Goal: Task Accomplishment & Management: Manage account settings

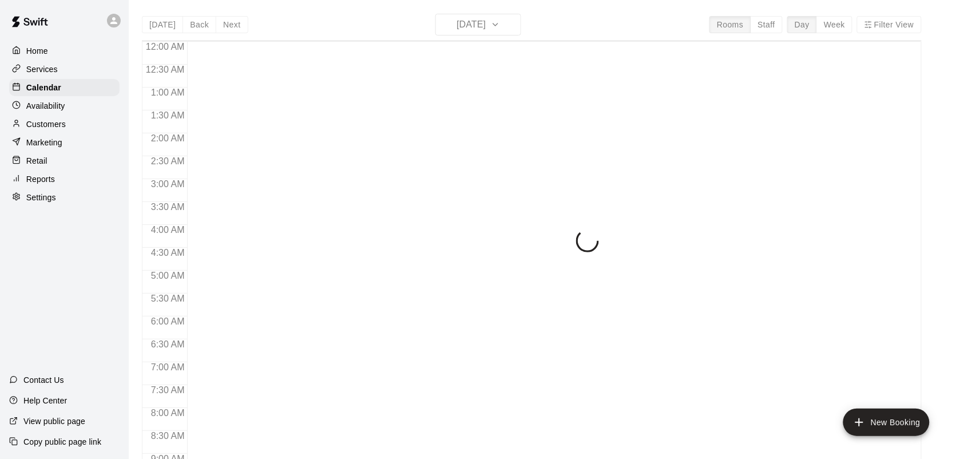
scroll to position [668, 0]
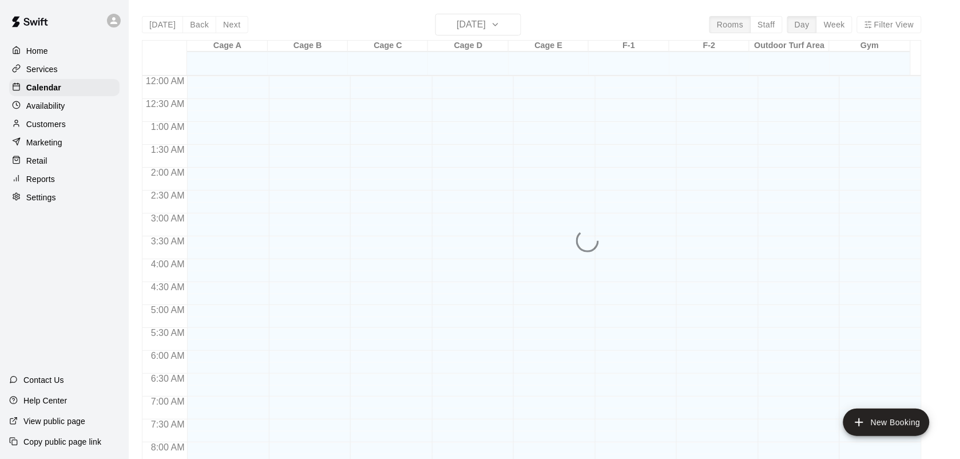
scroll to position [668, 0]
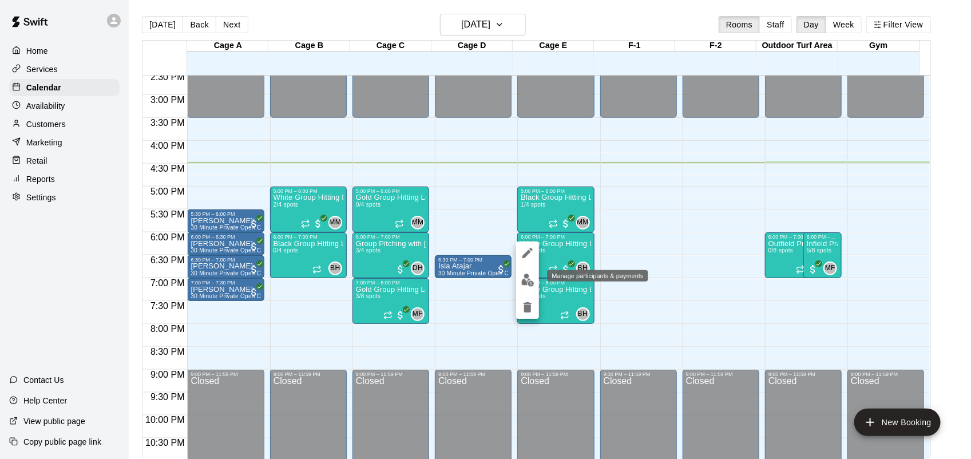
click at [530, 278] on img "edit" at bounding box center [527, 280] width 13 height 13
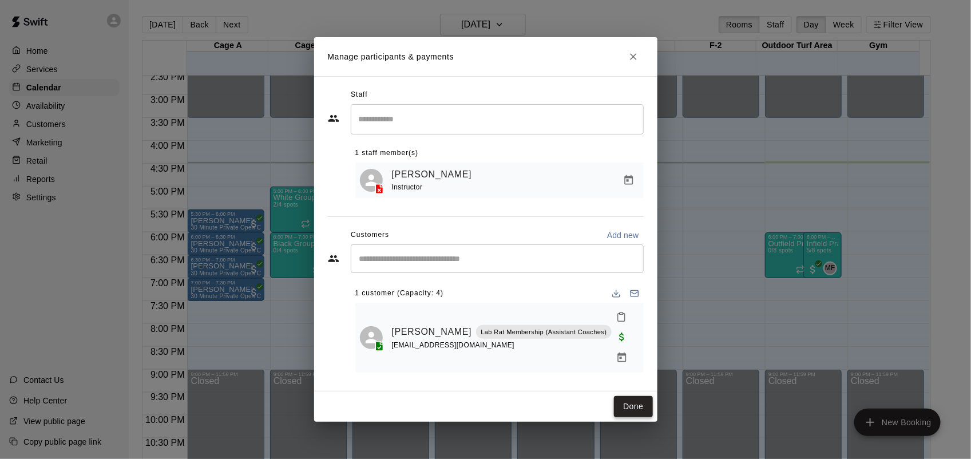
click at [640, 400] on button "Done" at bounding box center [633, 406] width 38 height 21
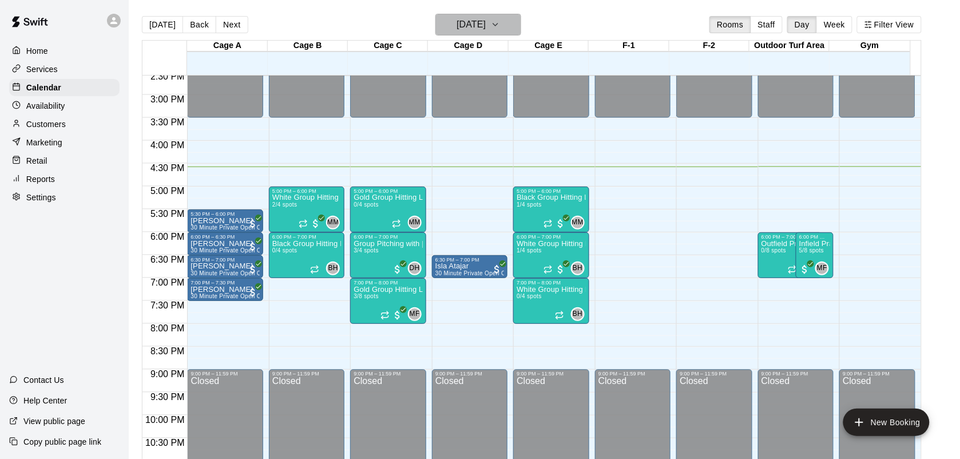
click at [476, 21] on h6 "[DATE]" at bounding box center [471, 25] width 29 height 16
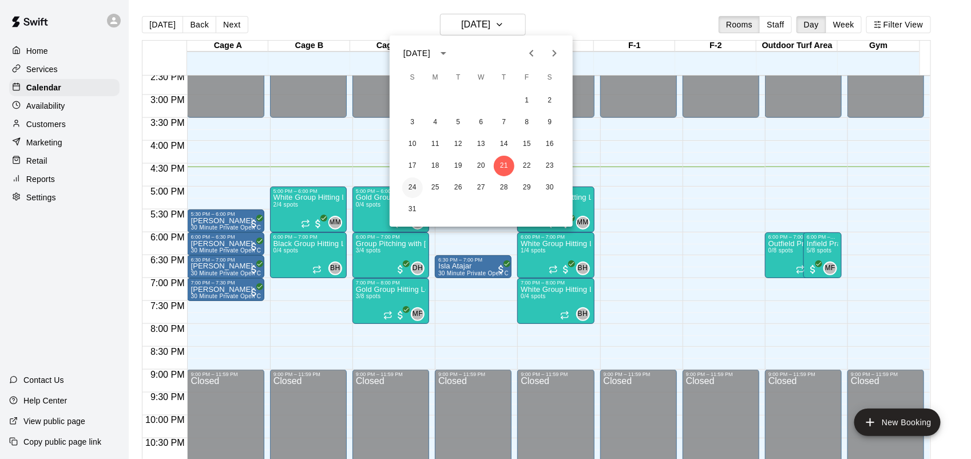
click at [411, 185] on button "24" at bounding box center [412, 187] width 21 height 21
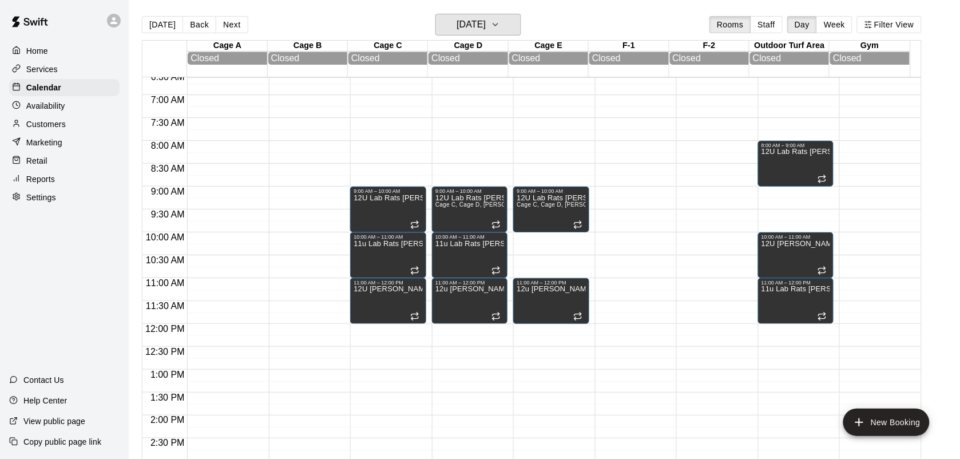
scroll to position [294, 0]
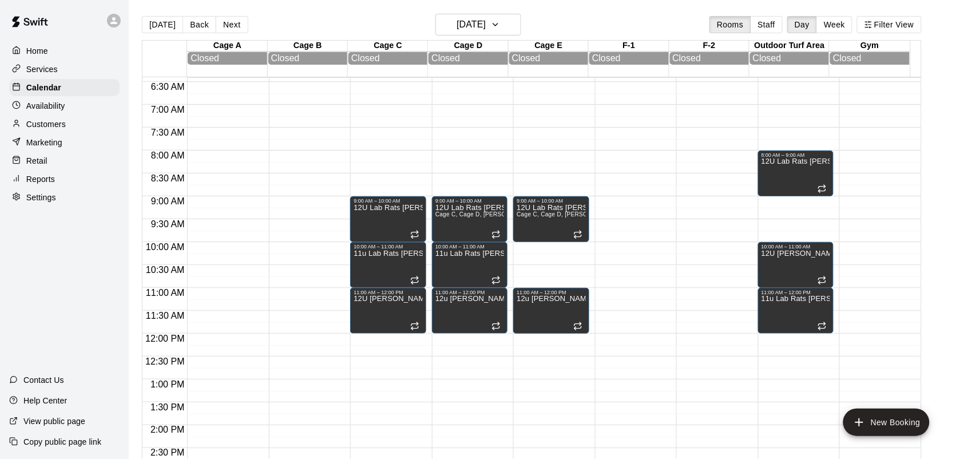
click at [54, 73] on p "Services" at bounding box center [41, 69] width 31 height 11
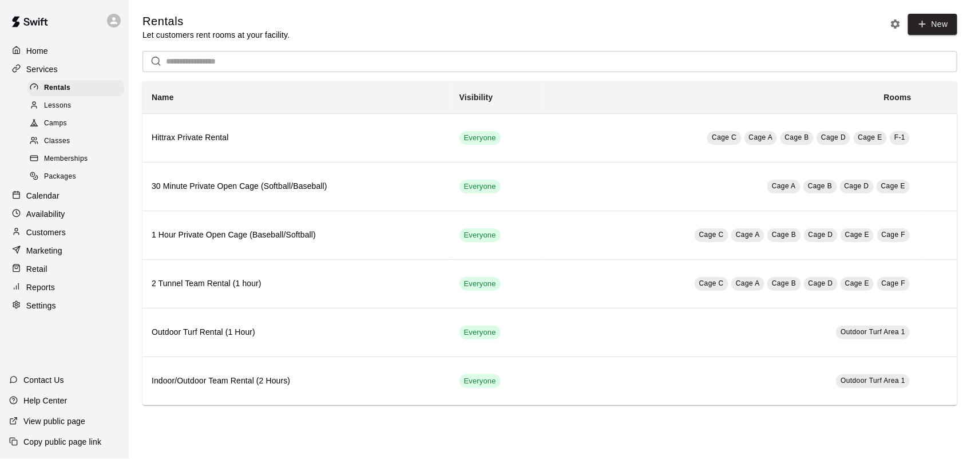
click at [72, 165] on span "Memberships" at bounding box center [66, 158] width 44 height 11
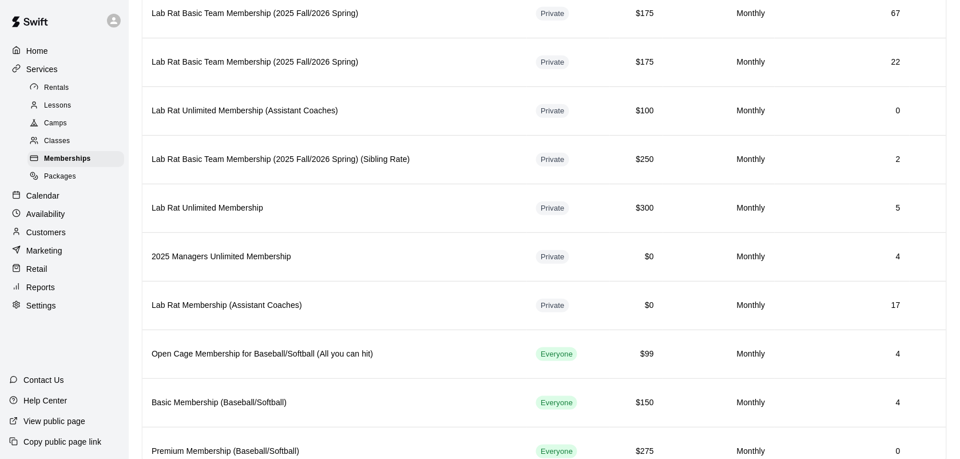
scroll to position [173, 0]
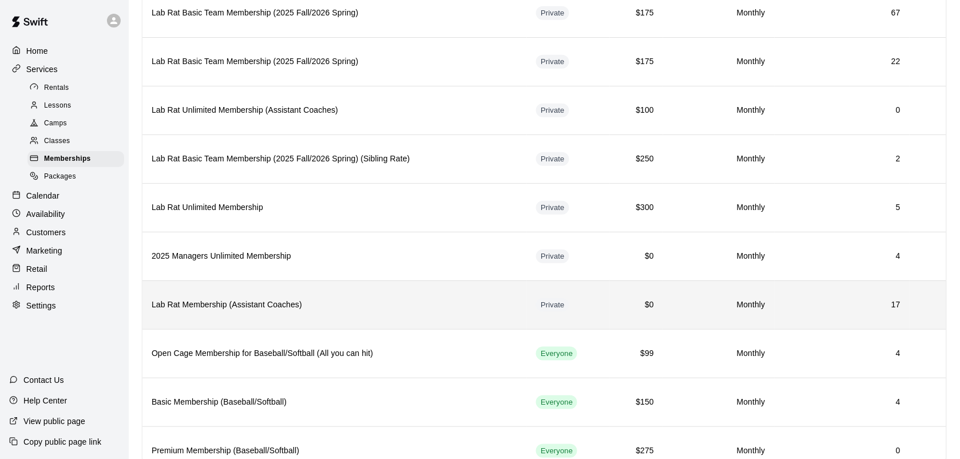
click at [302, 322] on th "Lab Rat Membership (Assistant Coaches)" at bounding box center [335, 304] width 385 height 49
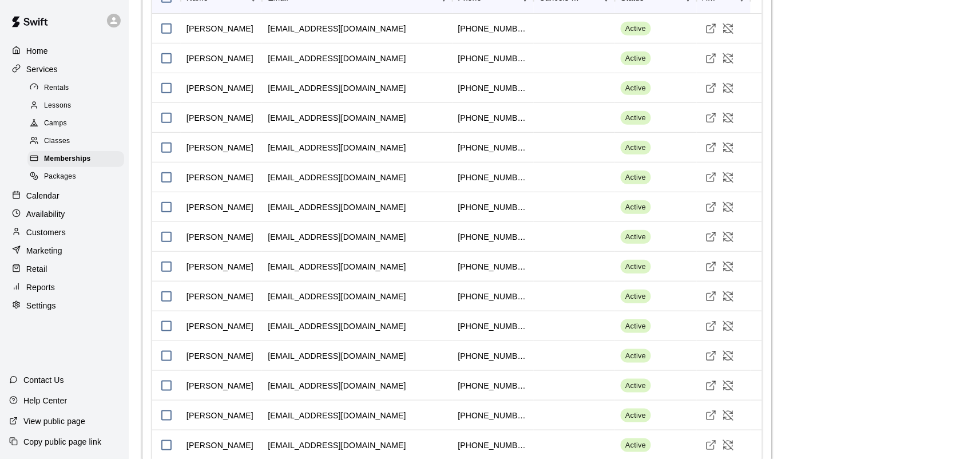
scroll to position [1457, 0]
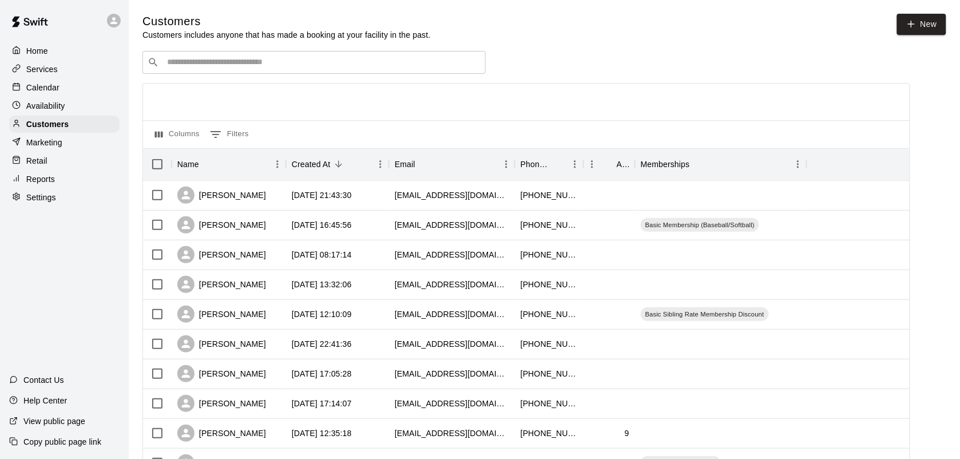
click at [32, 98] on div "Availability" at bounding box center [64, 105] width 110 height 17
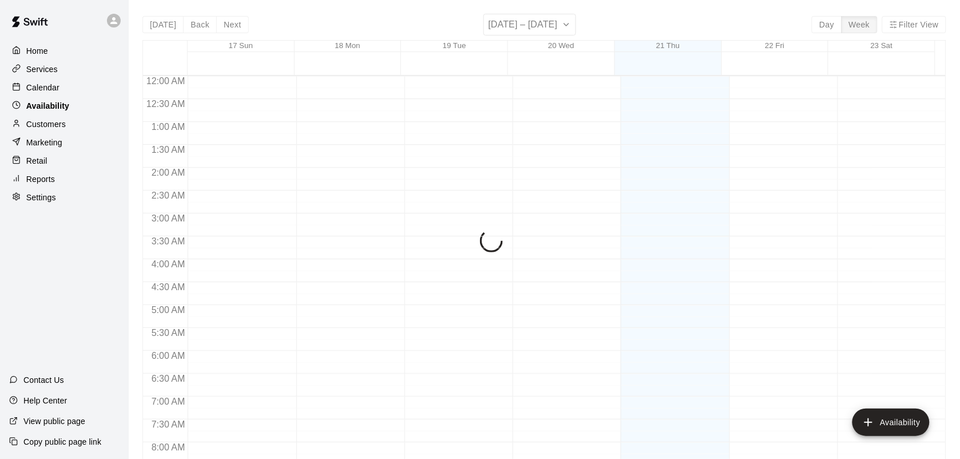
scroll to position [702, 0]
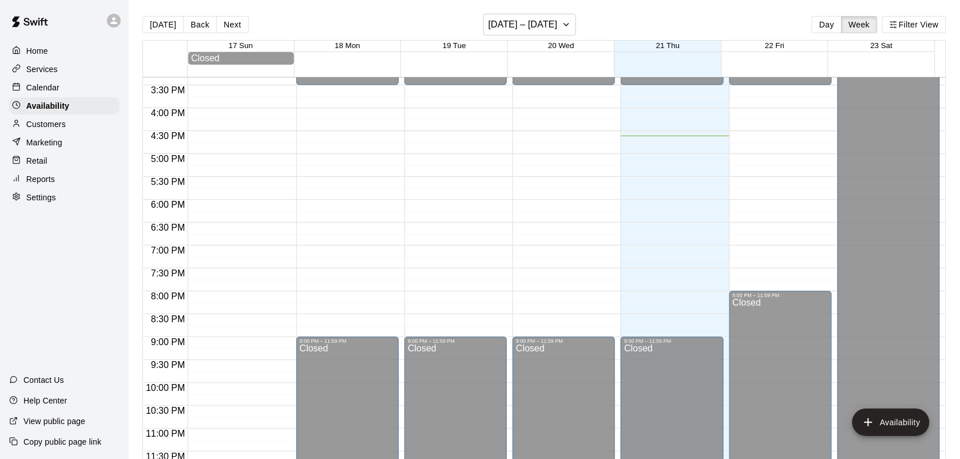
click at [50, 90] on p "Calendar" at bounding box center [42, 87] width 33 height 11
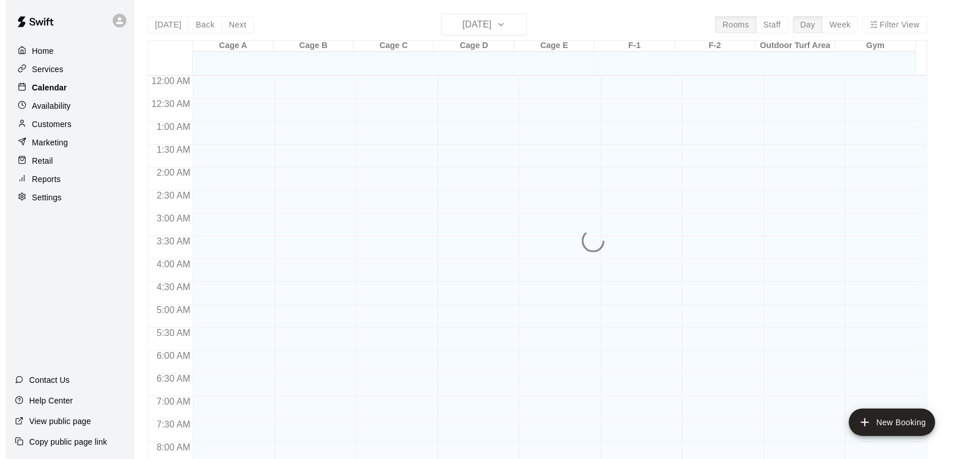
scroll to position [668, 0]
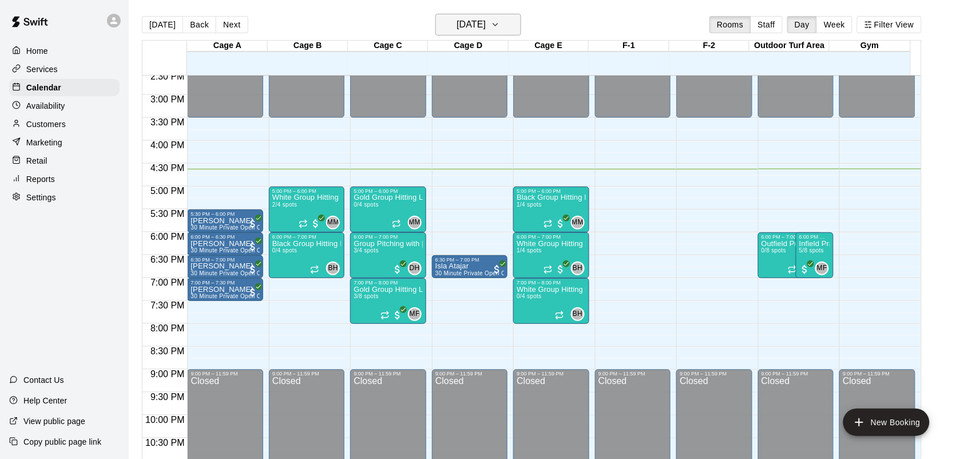
click at [486, 21] on h6 "[DATE]" at bounding box center [471, 25] width 29 height 16
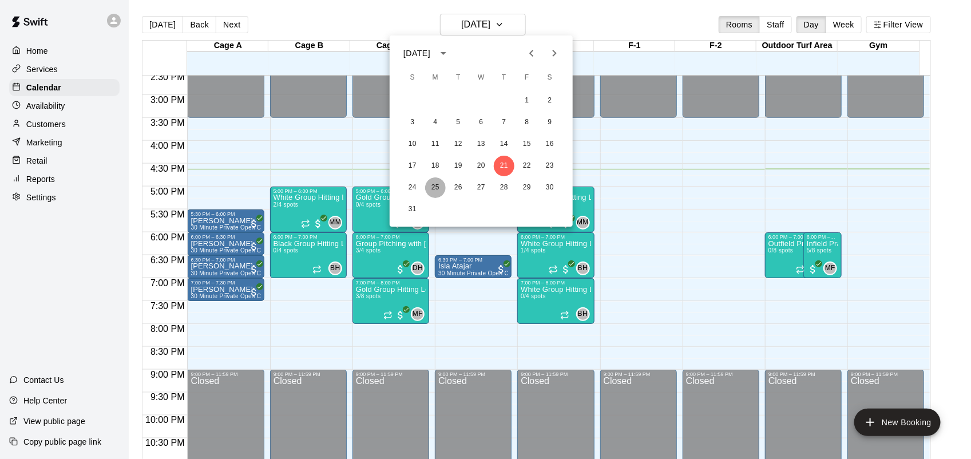
click at [430, 184] on button "25" at bounding box center [435, 187] width 21 height 21
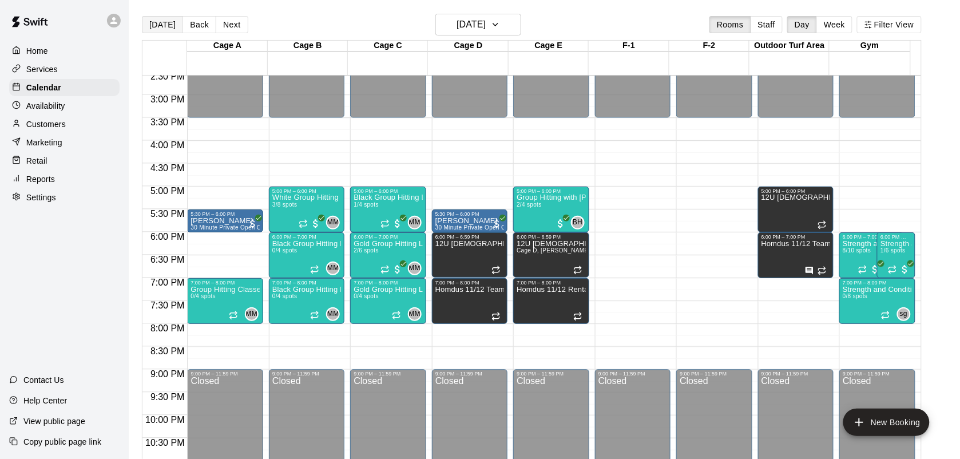
click at [161, 30] on button "[DATE]" at bounding box center [162, 24] width 41 height 17
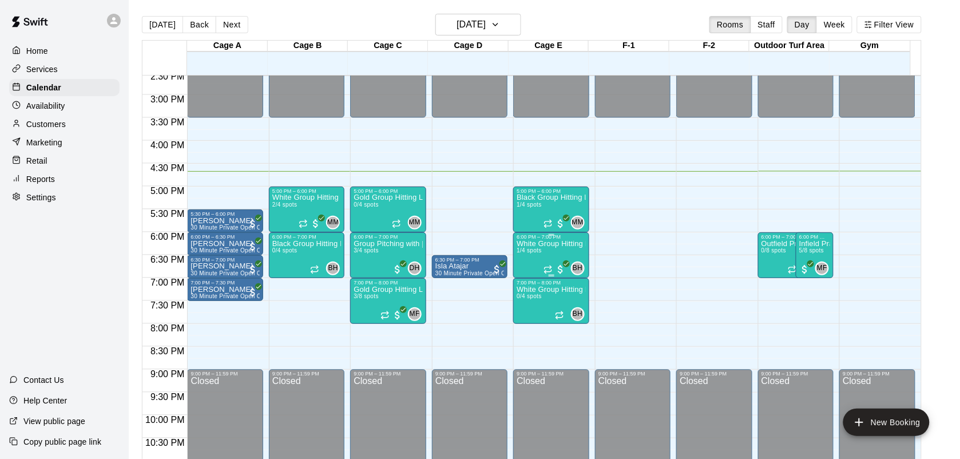
click at [535, 253] on span "1/4 spots" at bounding box center [529, 250] width 25 height 6
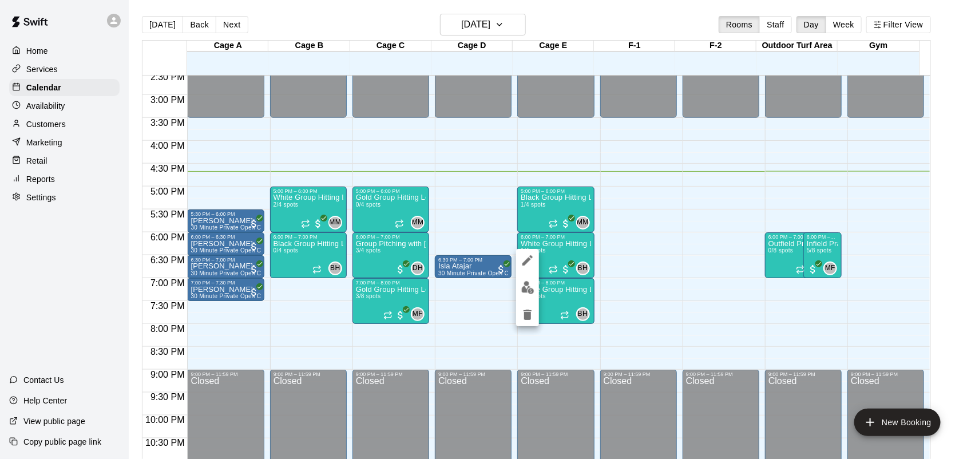
click at [529, 292] on img "edit" at bounding box center [527, 287] width 13 height 13
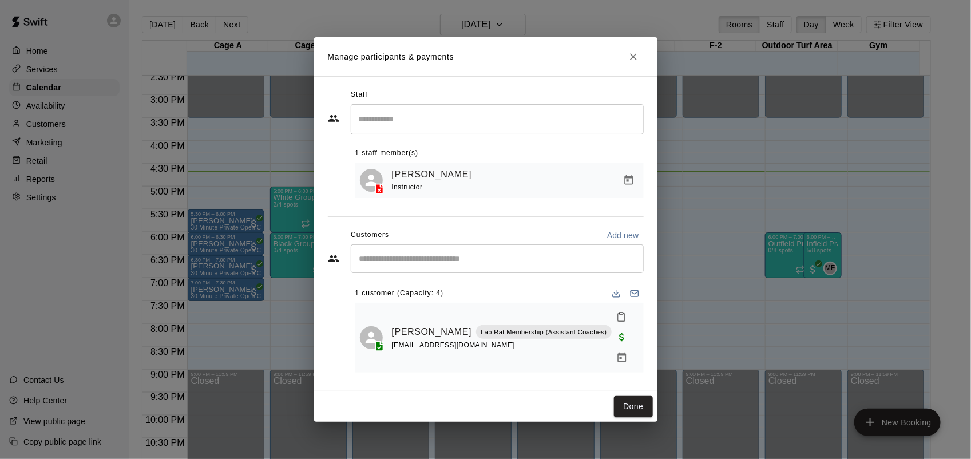
click at [634, 57] on button "Close" at bounding box center [633, 56] width 21 height 21
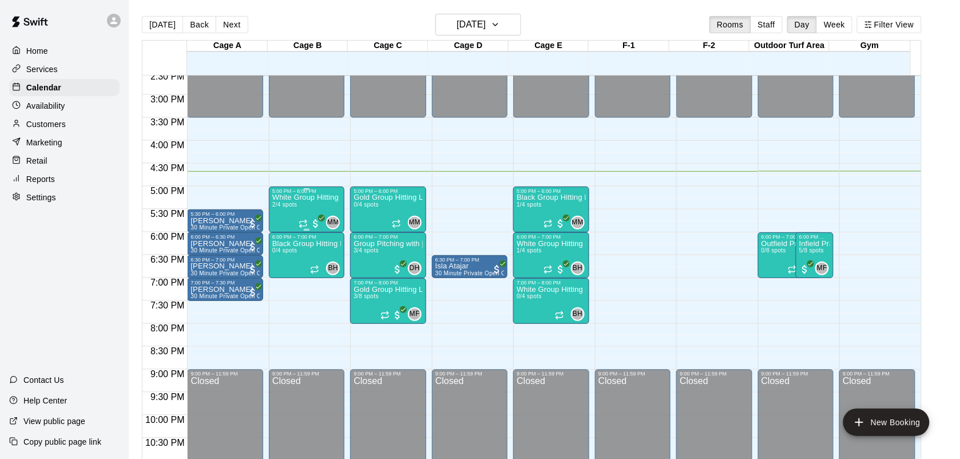
click at [314, 209] on div "White Group Hitting Lesson (7-14 year olds) 2/4 spots" at bounding box center [306, 423] width 69 height 459
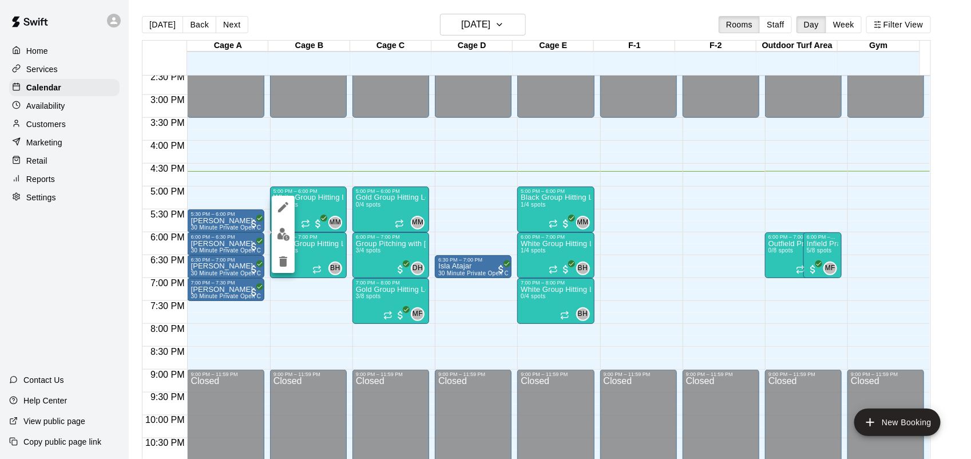
click at [286, 241] on button "edit" at bounding box center [283, 234] width 23 height 22
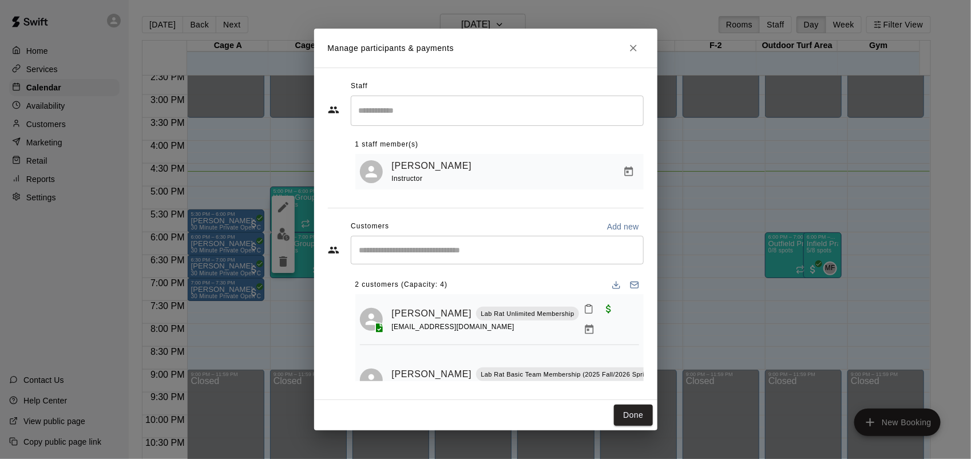
click at [630, 49] on icon "Close" at bounding box center [633, 47] width 11 height 11
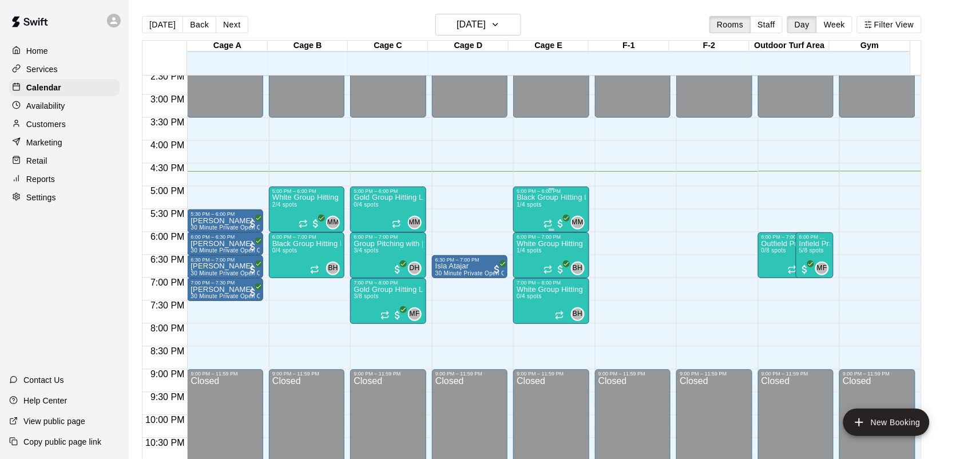
click at [535, 212] on div "Black Group Hitting Lesson (10-14 year olds) 1/4 spots" at bounding box center [551, 423] width 69 height 459
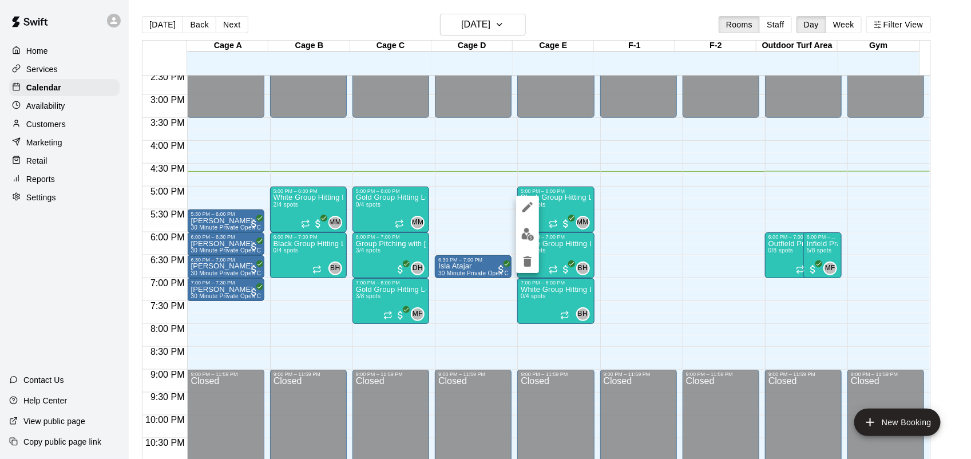
click at [528, 242] on button "edit" at bounding box center [527, 234] width 23 height 22
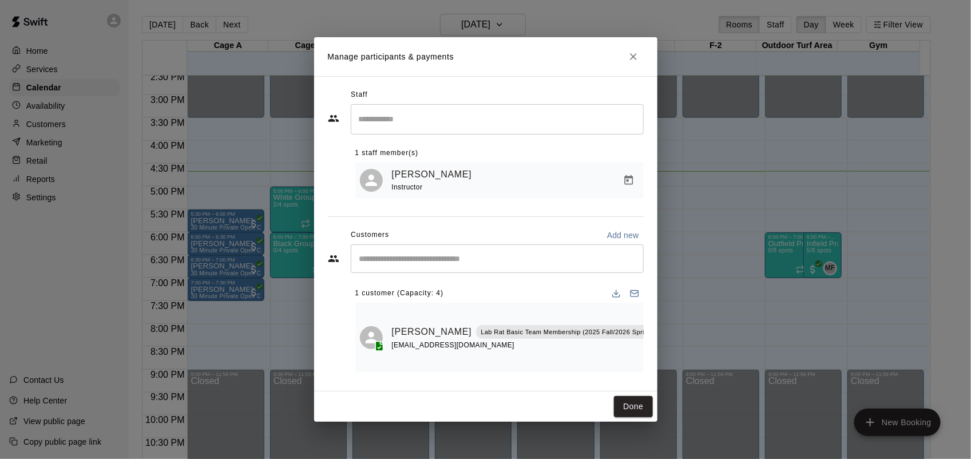
click at [664, 363] on icon "Manage bookings & payment" at bounding box center [669, 357] width 11 height 11
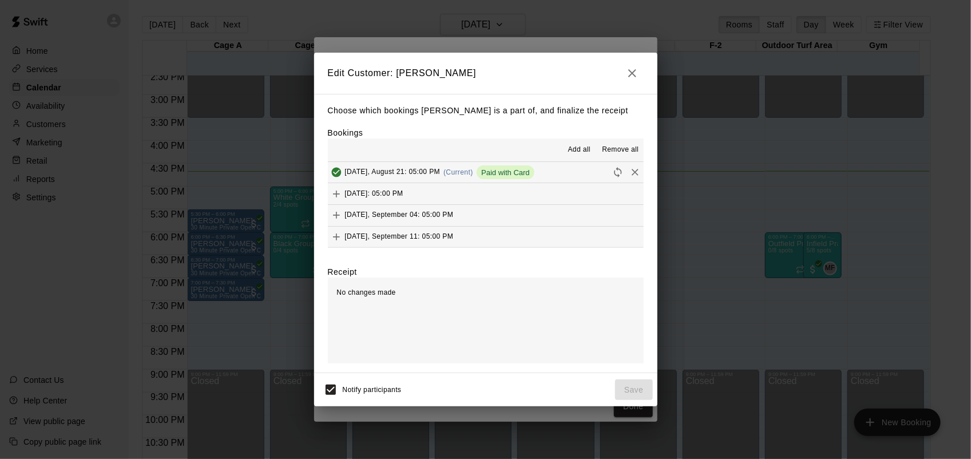
click at [630, 173] on icon "Remove" at bounding box center [635, 172] width 11 height 11
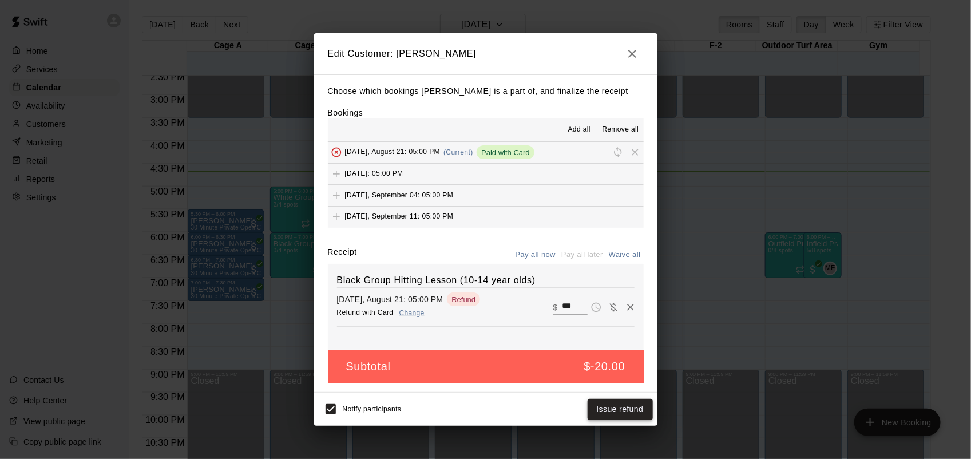
click at [631, 409] on button "Issue refund" at bounding box center [620, 409] width 65 height 21
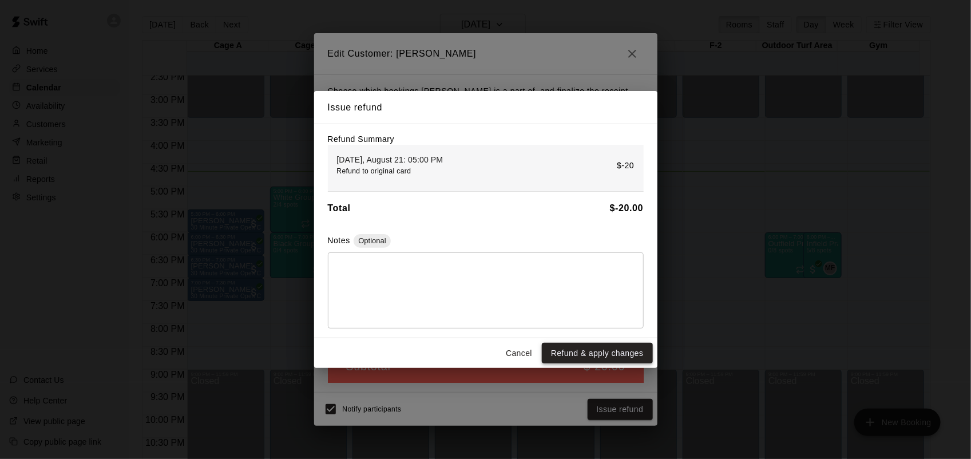
click at [621, 354] on button "Refund & apply changes" at bounding box center [597, 353] width 110 height 21
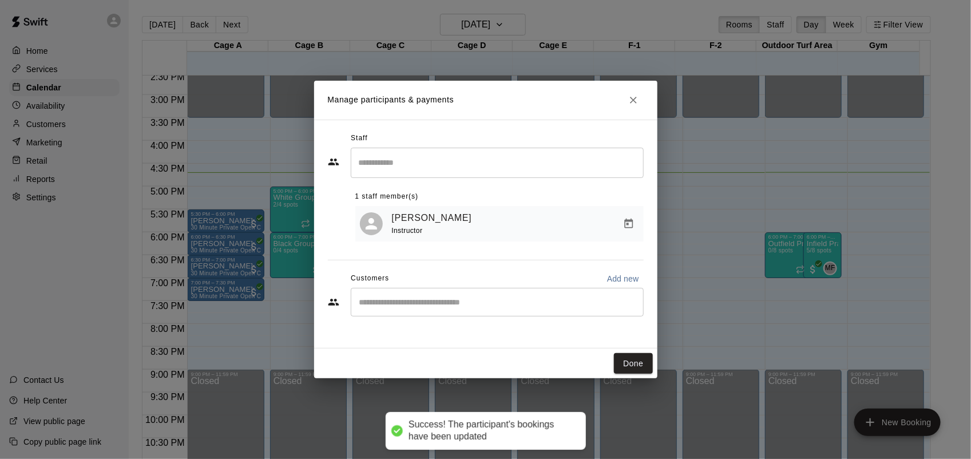
click at [628, 96] on icon "Close" at bounding box center [633, 99] width 11 height 11
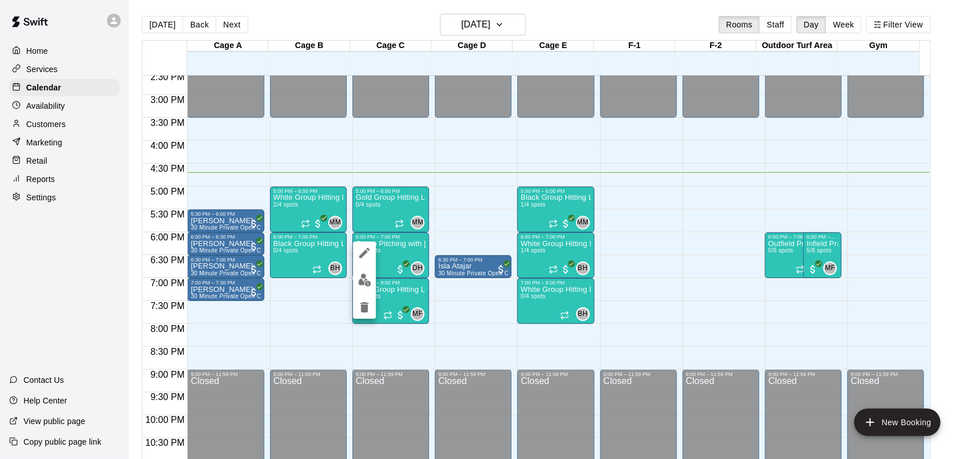
click at [371, 288] on button "edit" at bounding box center [364, 280] width 23 height 22
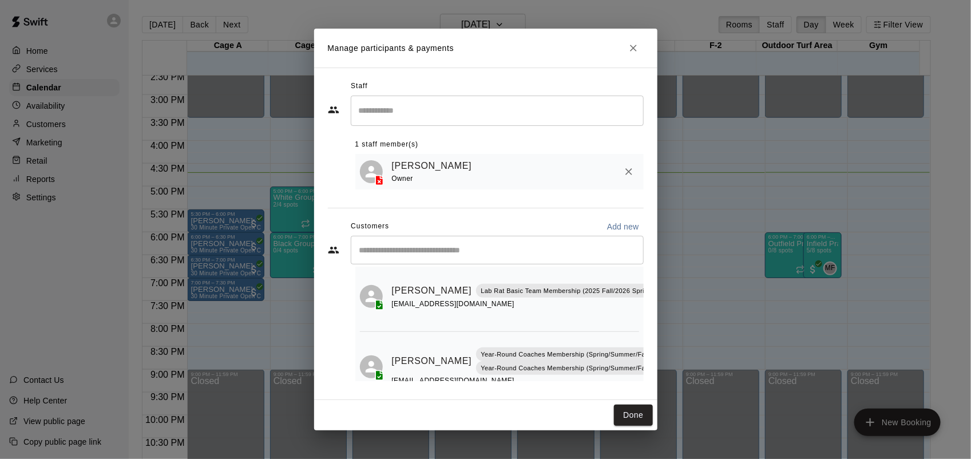
scroll to position [103, 9]
click at [655, 322] on icon "Manage bookings & payment" at bounding box center [660, 316] width 11 height 11
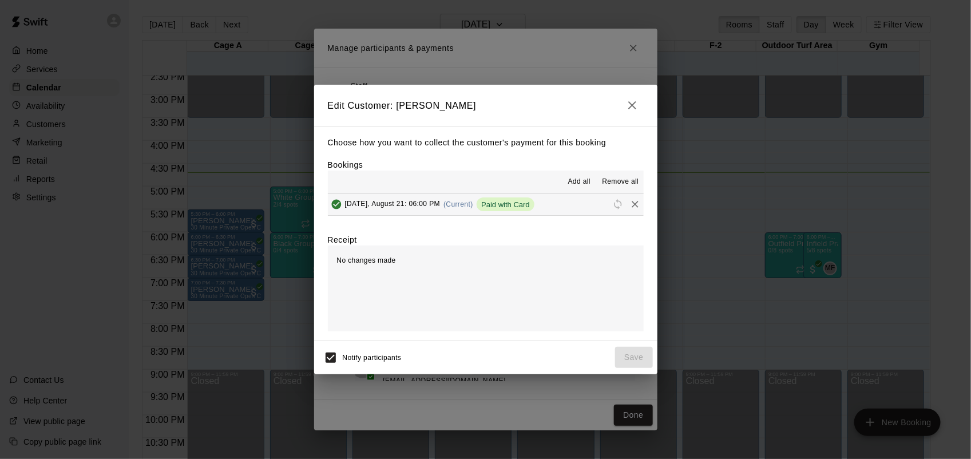
click at [632, 207] on icon "Remove" at bounding box center [635, 204] width 7 height 7
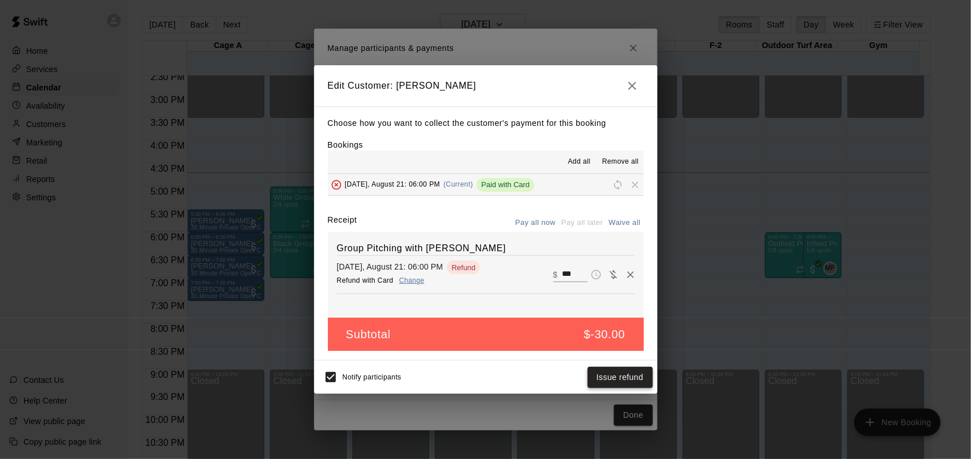
click at [630, 376] on button "Issue refund" at bounding box center [620, 377] width 65 height 21
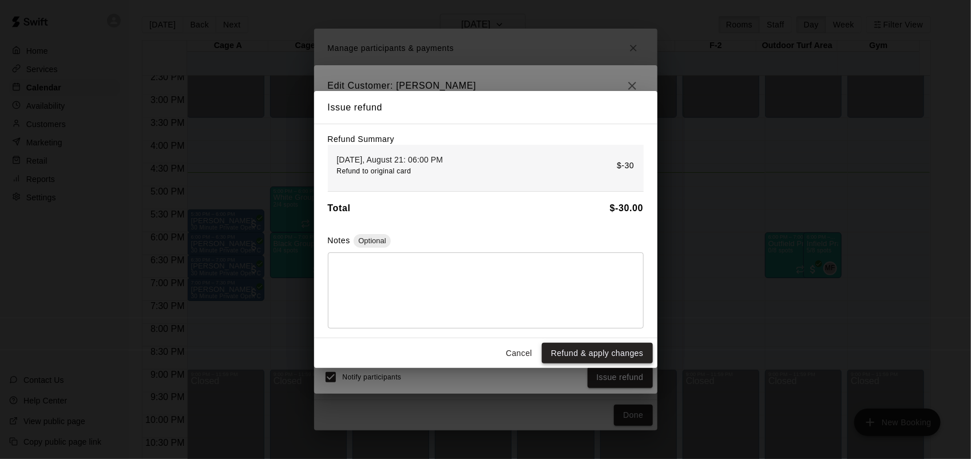
click at [626, 355] on button "Refund & apply changes" at bounding box center [597, 353] width 110 height 21
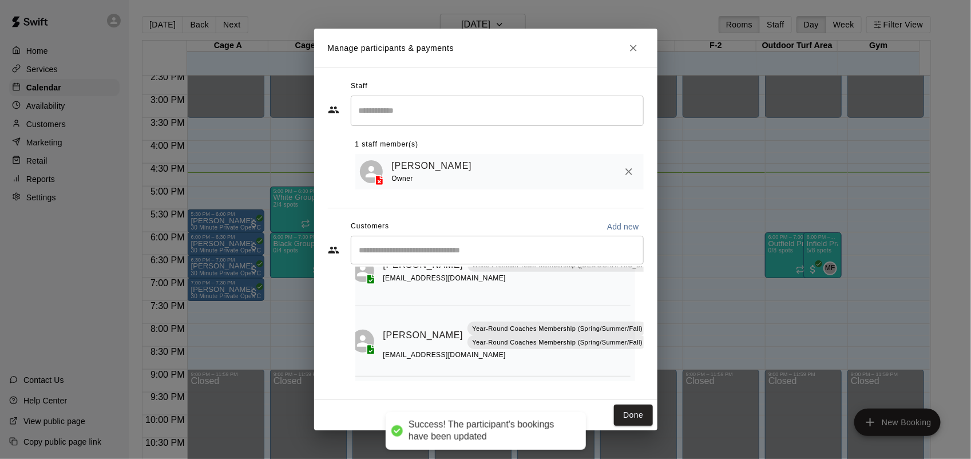
scroll to position [69, 2]
click at [628, 42] on icon "Close" at bounding box center [633, 47] width 11 height 11
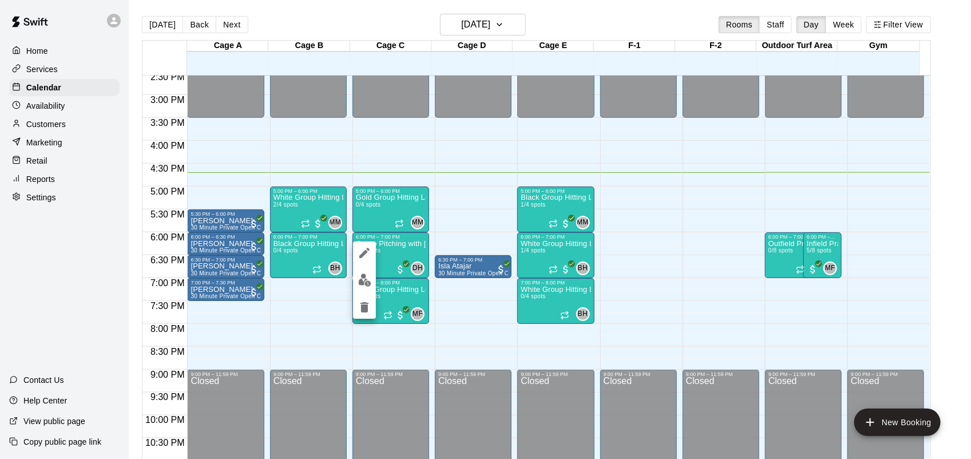
click at [368, 284] on img "edit" at bounding box center [364, 280] width 13 height 13
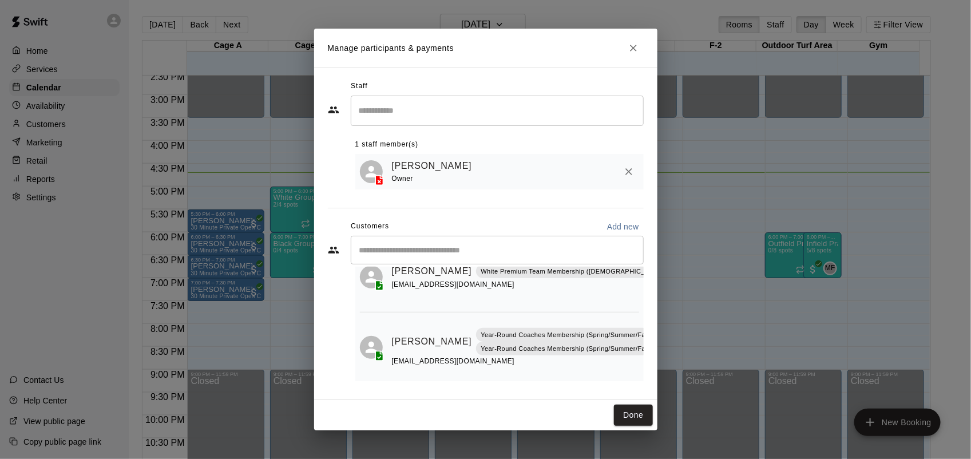
scroll to position [69, 0]
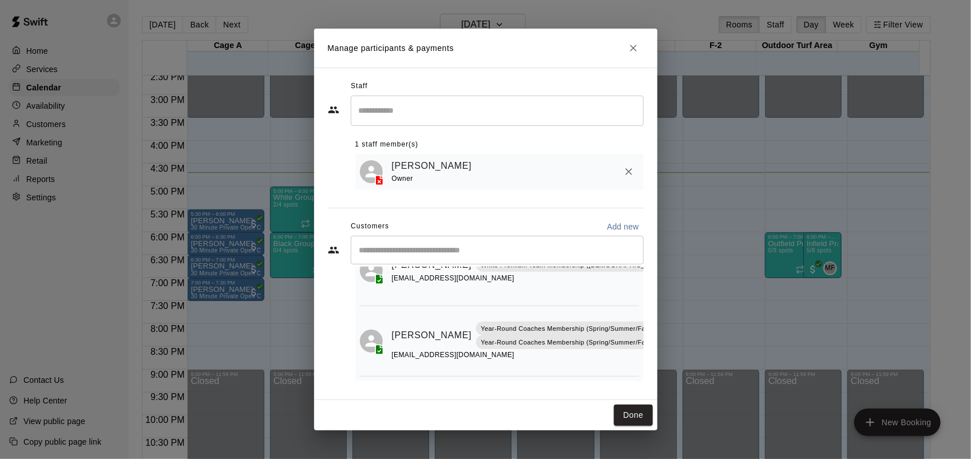
click at [632, 52] on icon "Close" at bounding box center [633, 47] width 11 height 11
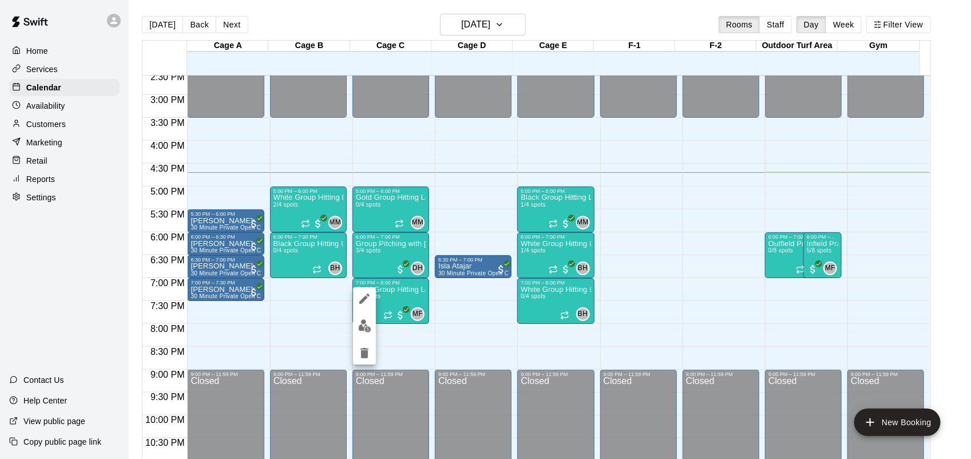
click at [361, 330] on img "edit" at bounding box center [364, 325] width 13 height 13
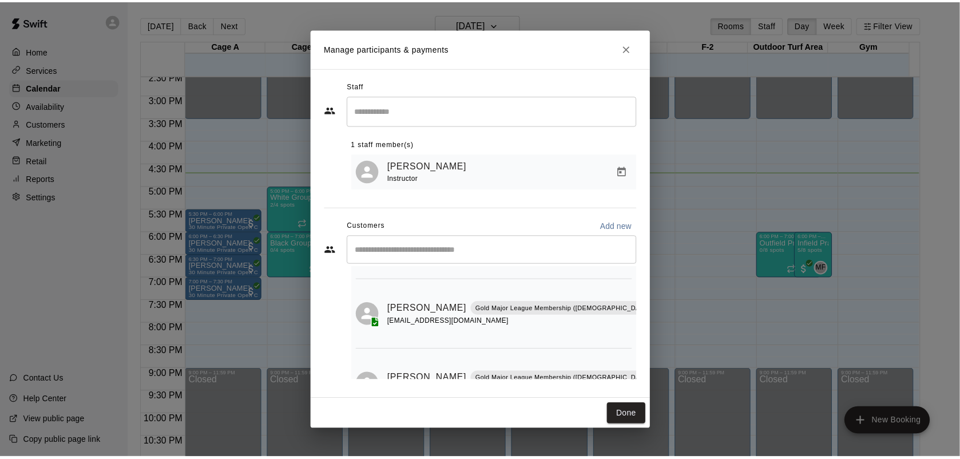
scroll to position [110, 0]
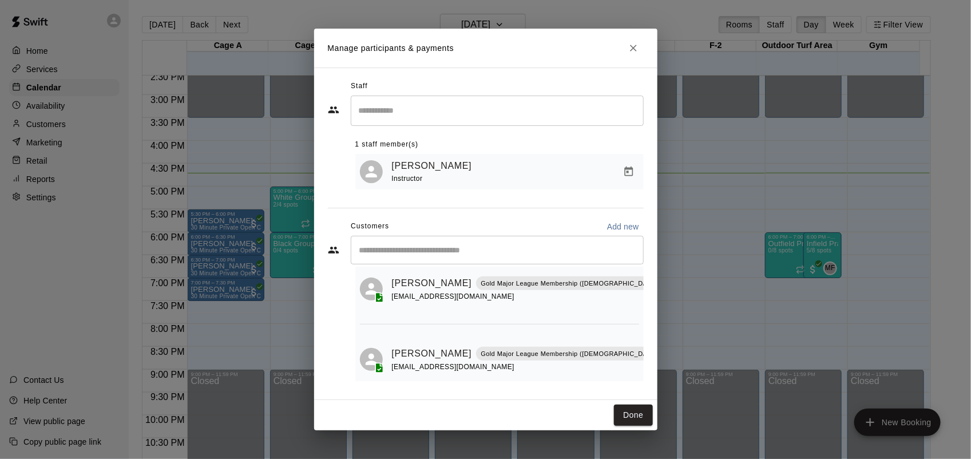
click at [637, 56] on button "Close" at bounding box center [633, 48] width 21 height 21
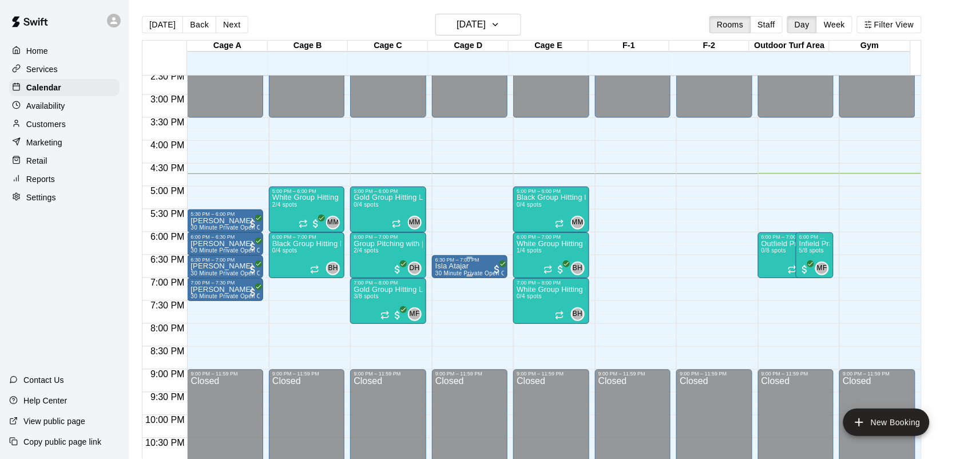
click at [462, 263] on div "6:30 PM – 7:00 PM" at bounding box center [470, 260] width 69 height 6
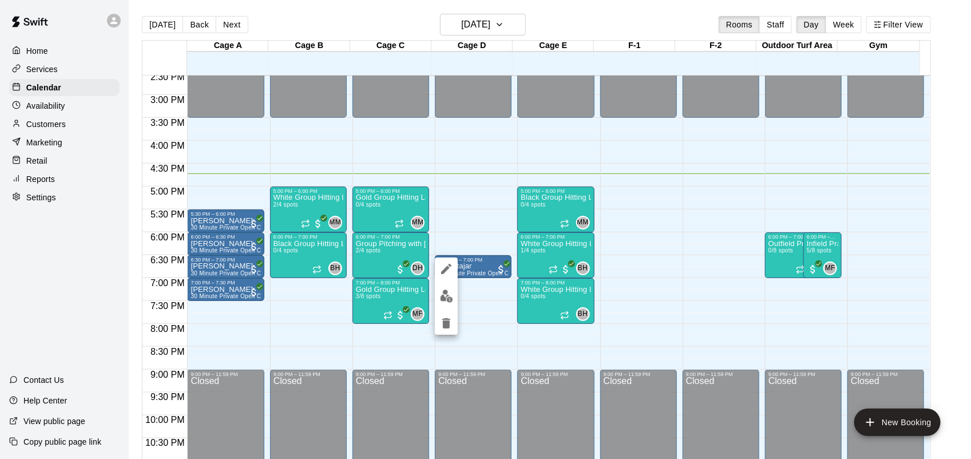
click at [450, 273] on icon "edit" at bounding box center [447, 269] width 14 height 14
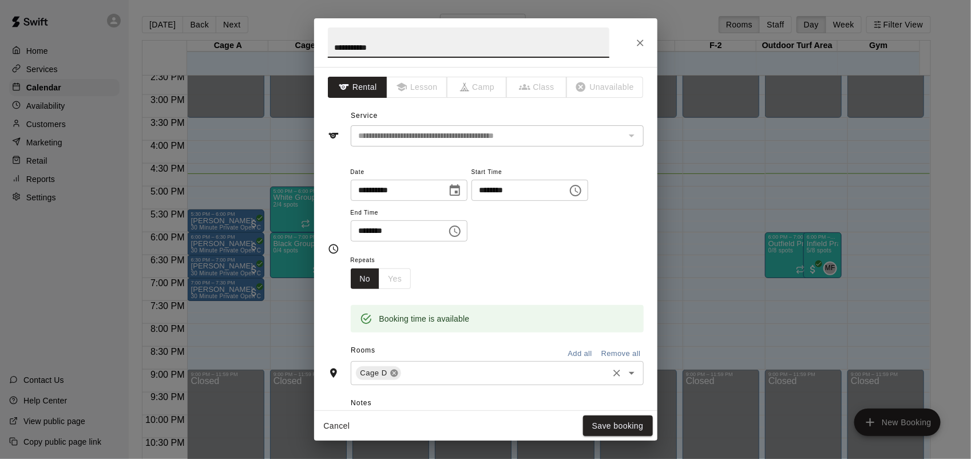
click at [392, 376] on icon at bounding box center [393, 373] width 7 height 7
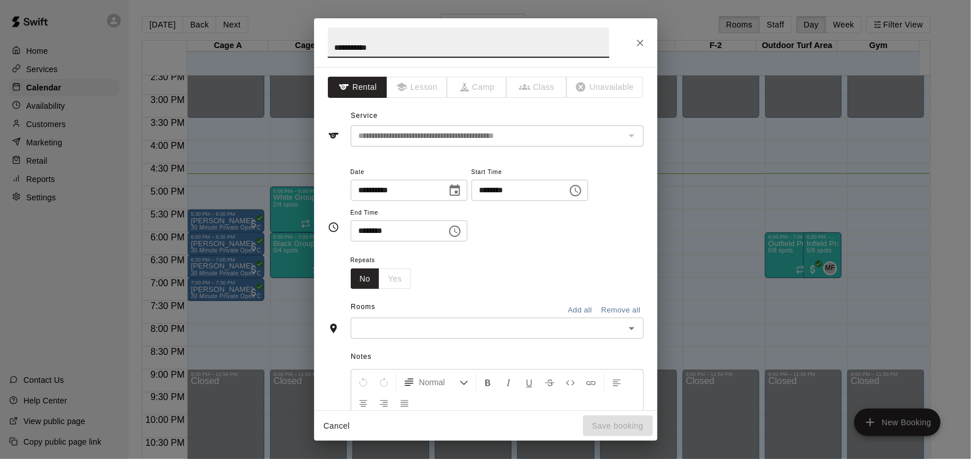
click at [388, 326] on input "text" at bounding box center [487, 328] width 267 height 14
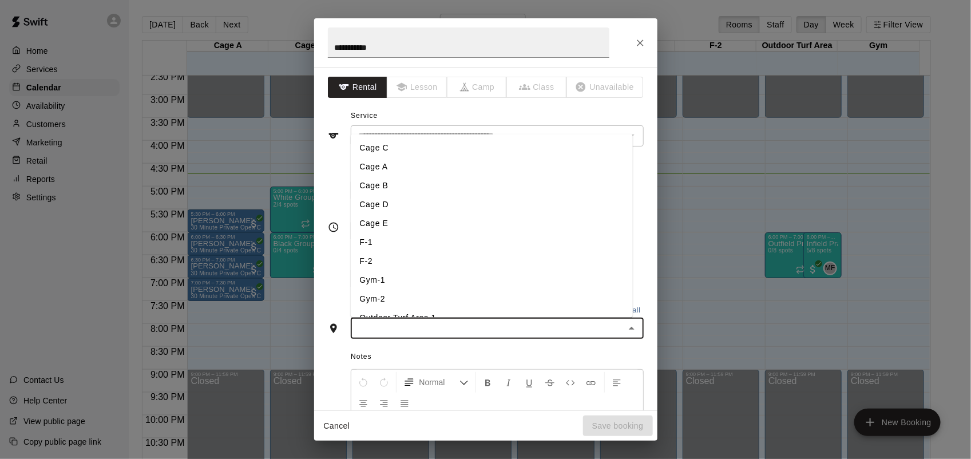
click at [369, 236] on li "F-1" at bounding box center [492, 242] width 282 height 19
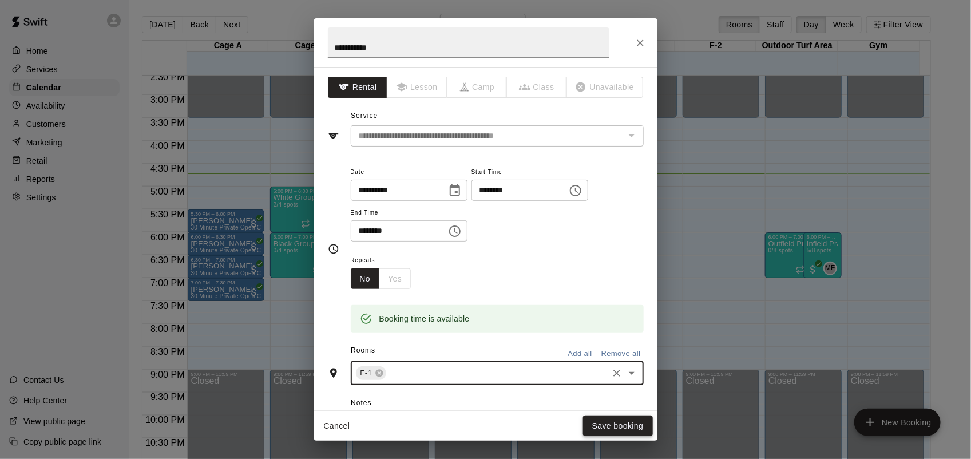
click at [618, 420] on button "Save booking" at bounding box center [618, 426] width 70 height 21
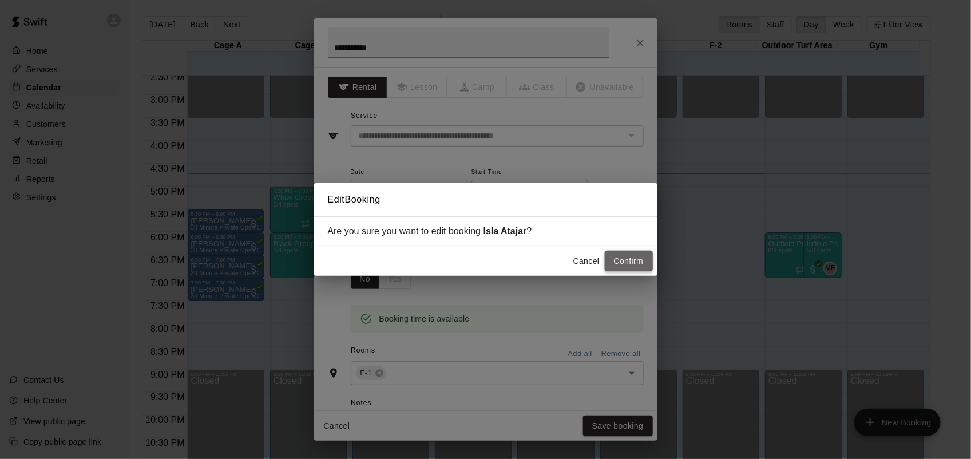
click at [628, 266] on button "Confirm" at bounding box center [629, 261] width 48 height 21
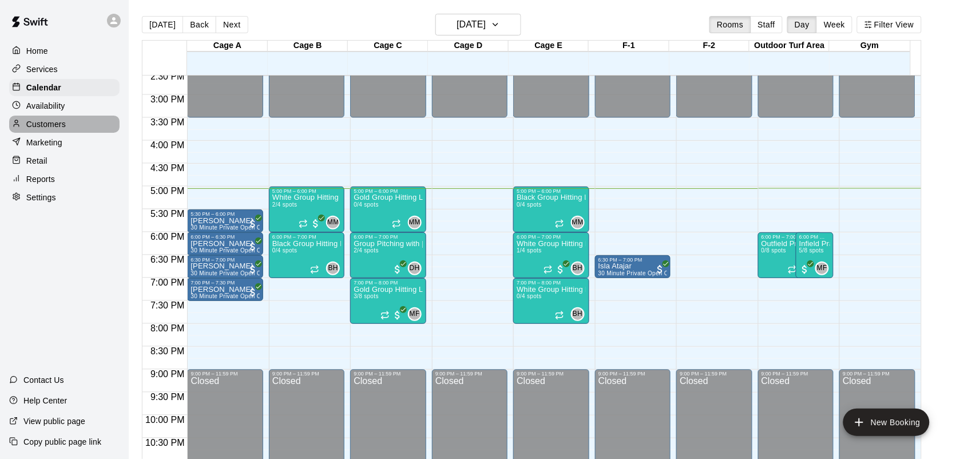
click at [56, 126] on p "Customers" at bounding box center [45, 123] width 39 height 11
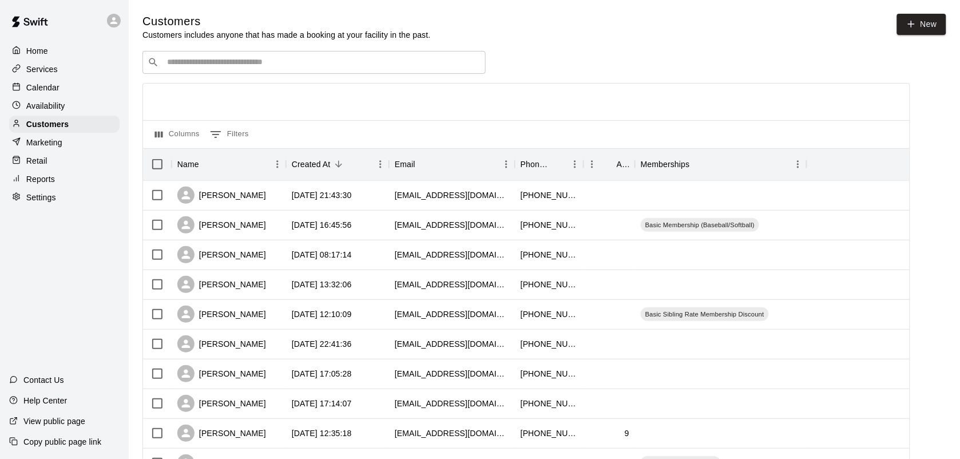
click at [178, 63] on input "Search customers by name or email" at bounding box center [322, 62] width 317 height 11
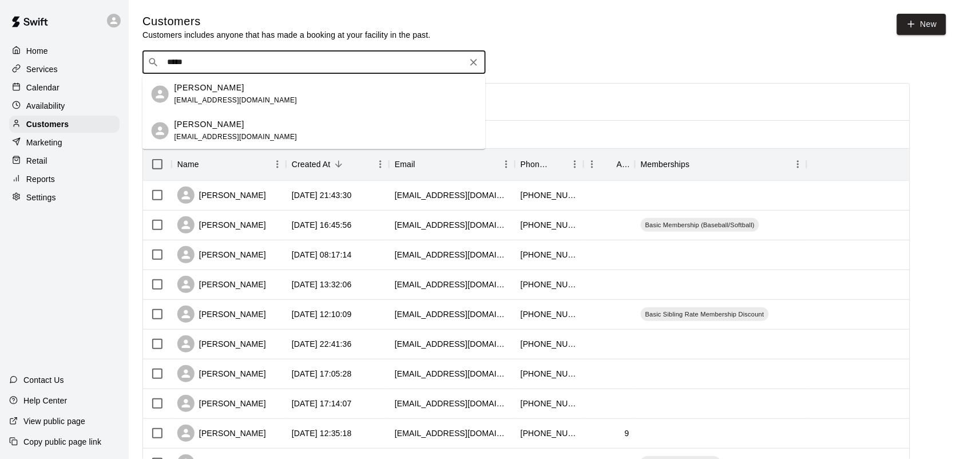
type input "*****"
click at [47, 203] on p "Settings" at bounding box center [41, 197] width 30 height 11
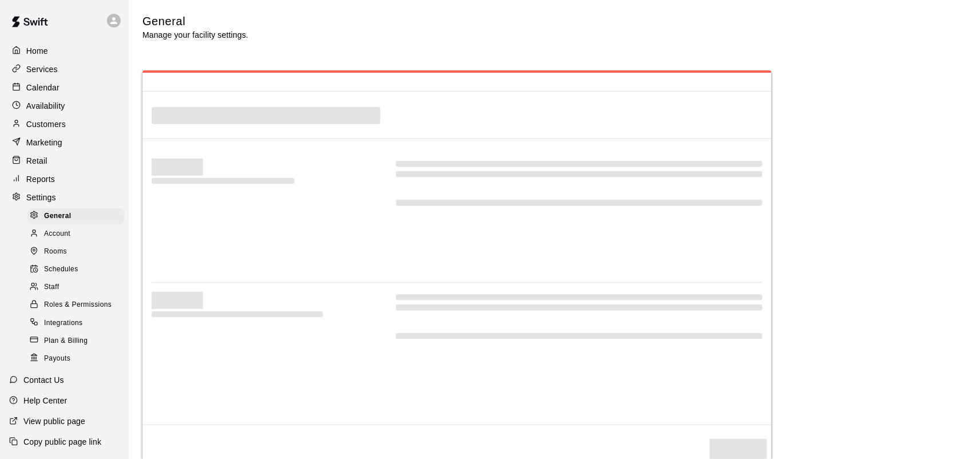
select select "**"
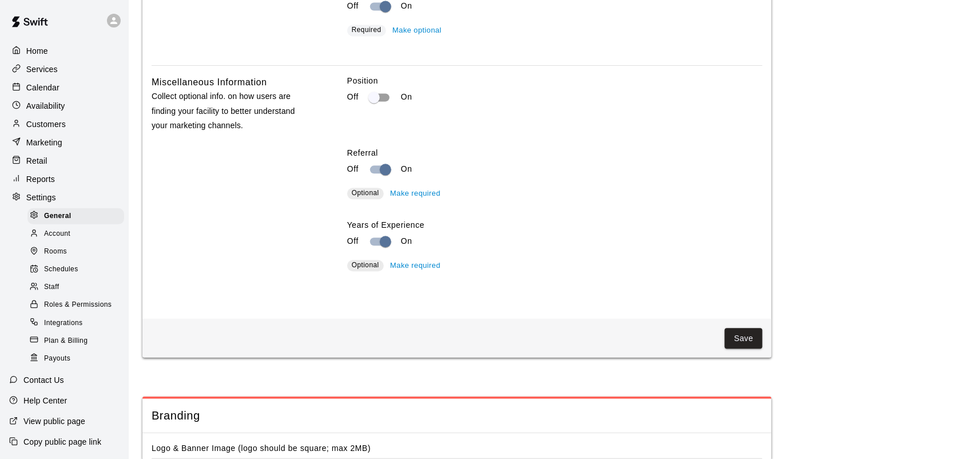
scroll to position [1806, 0]
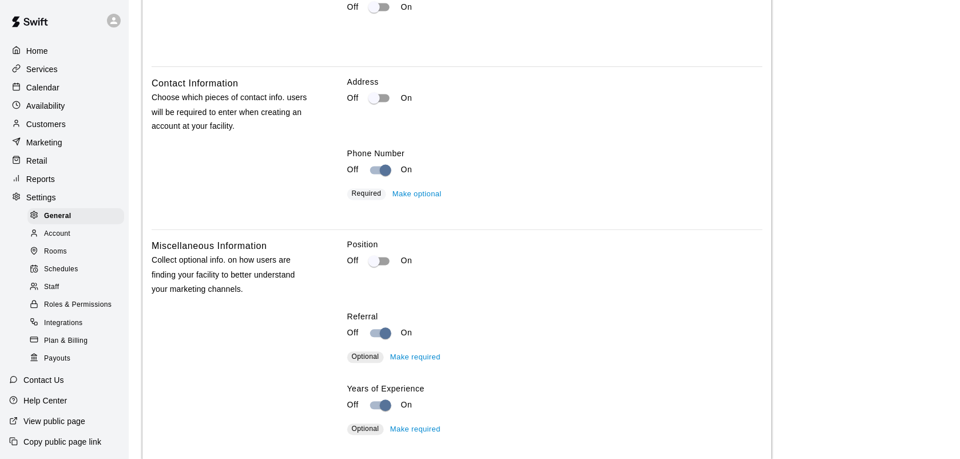
click at [39, 93] on p "Calendar" at bounding box center [42, 87] width 33 height 11
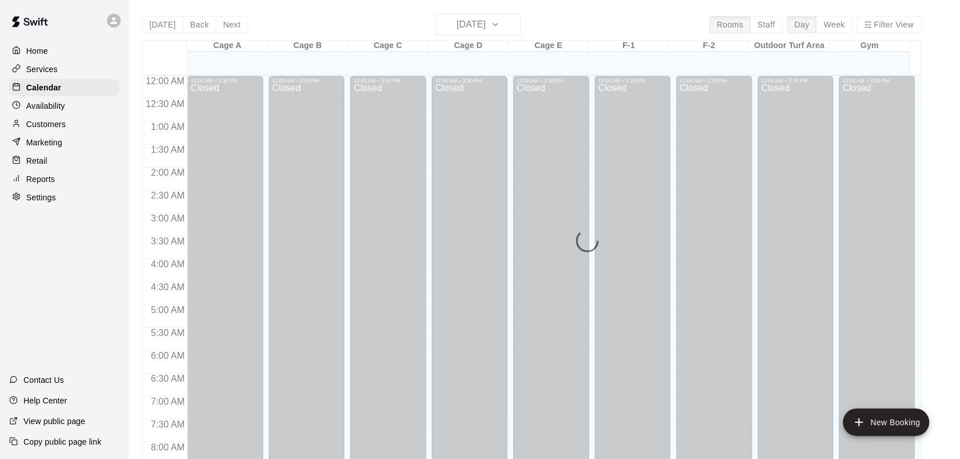
scroll to position [668, 0]
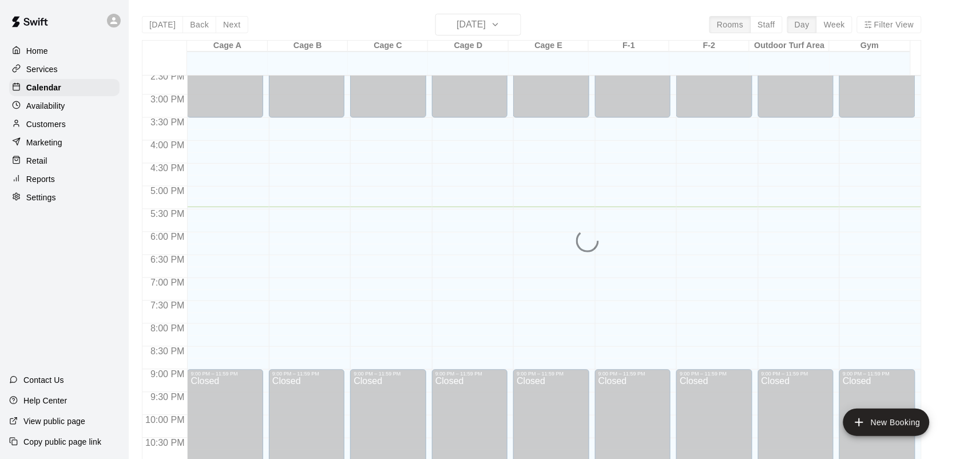
click at [54, 126] on p "Customers" at bounding box center [45, 123] width 39 height 11
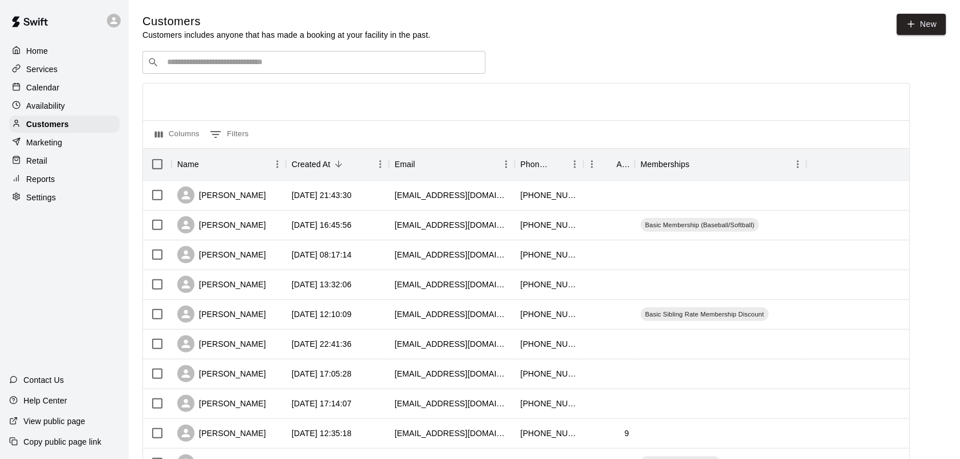
click at [38, 72] on p "Services" at bounding box center [41, 69] width 31 height 11
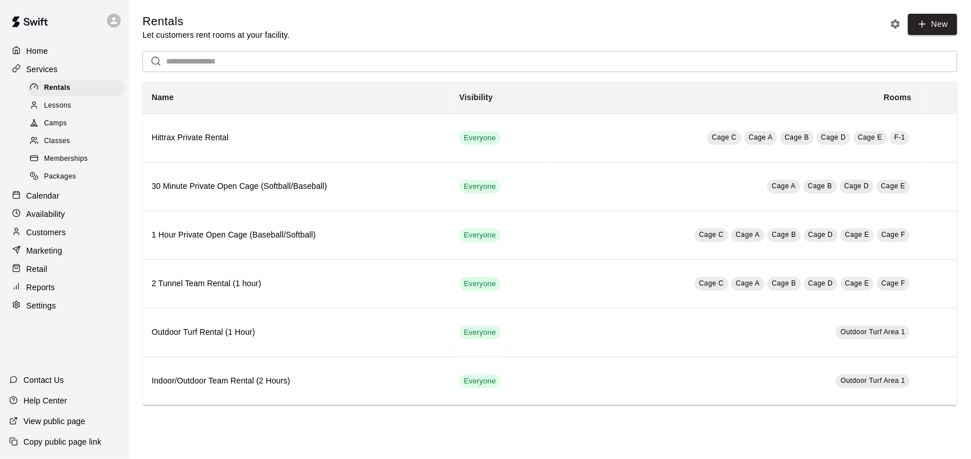
click at [64, 159] on span "Memberships" at bounding box center [66, 158] width 44 height 11
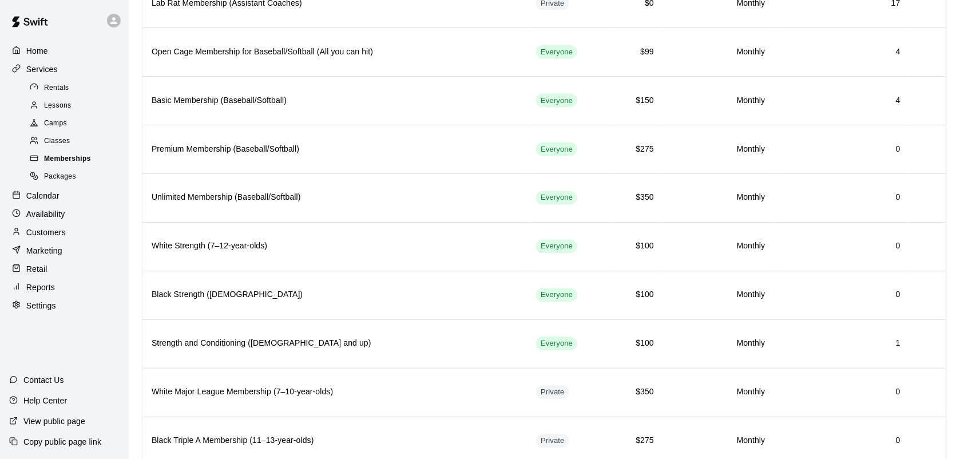
scroll to position [476, 0]
drag, startPoint x: 96, startPoint y: 140, endPoint x: -3, endPoint y: -38, distance: 204.2
click at [38, 200] on p "Calendar" at bounding box center [42, 195] width 33 height 11
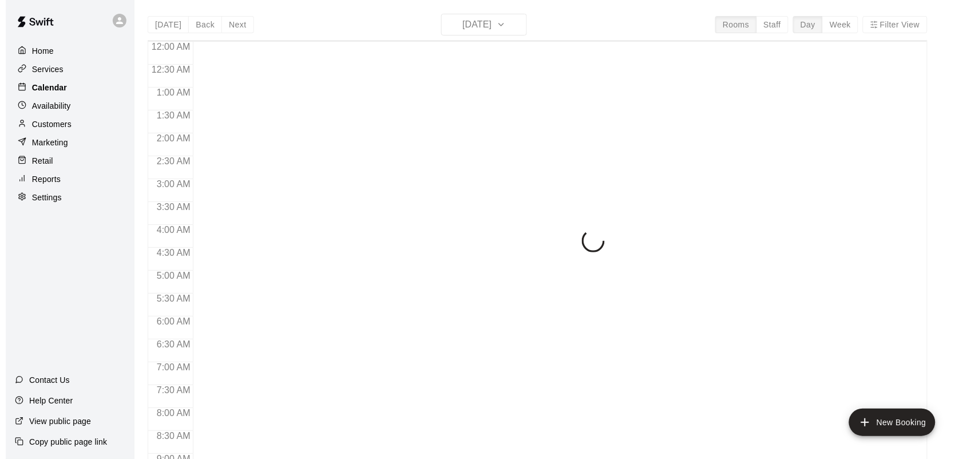
scroll to position [668, 0]
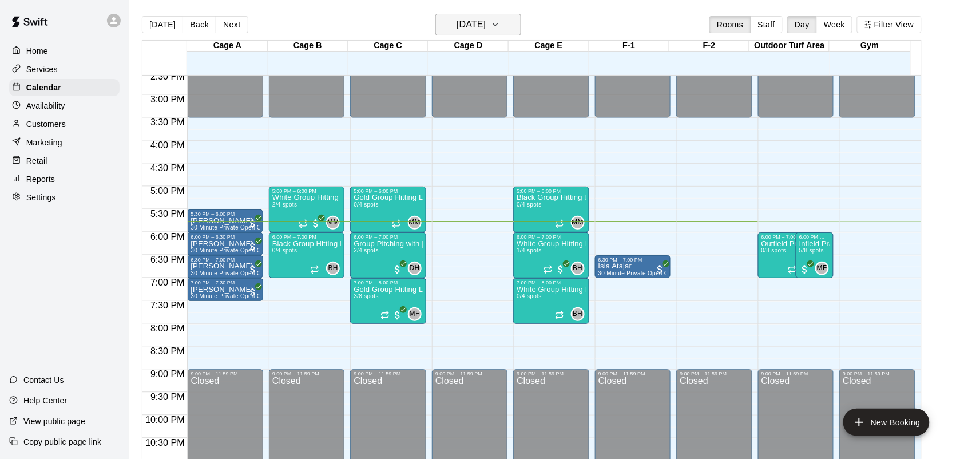
click at [500, 24] on icon "button" at bounding box center [495, 25] width 9 height 14
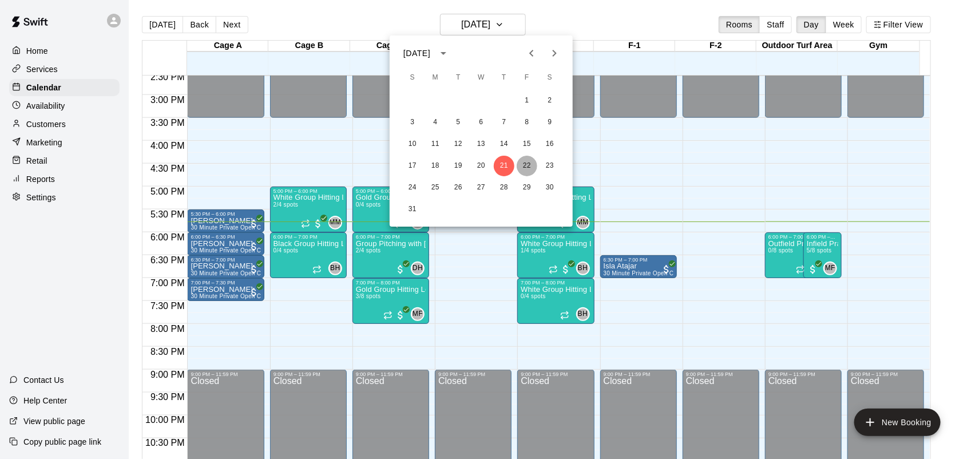
click at [527, 163] on button "22" at bounding box center [527, 166] width 21 height 21
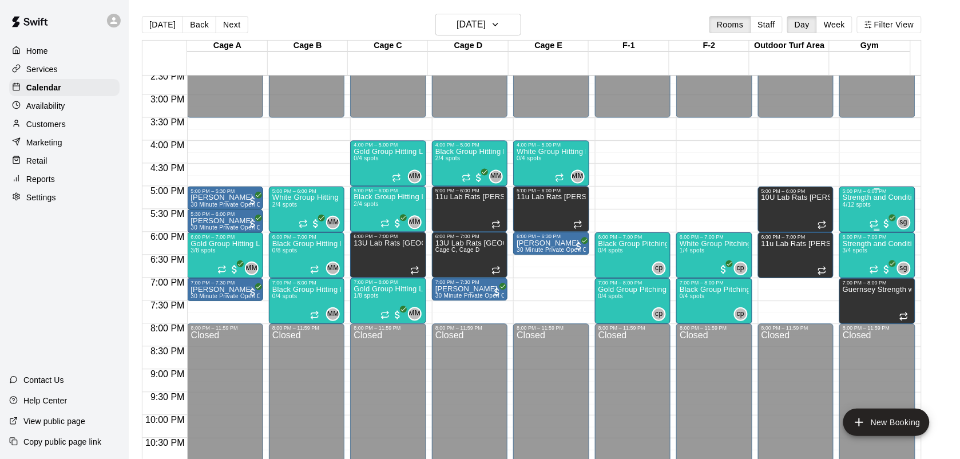
click at [871, 212] on div "Strength and Conditioning (7-12 Years Old) 4/12 spots" at bounding box center [877, 423] width 69 height 459
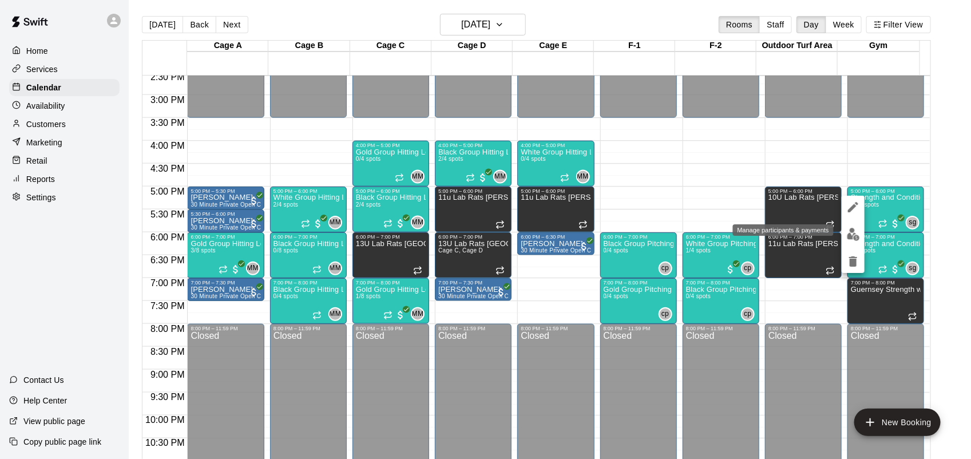
click at [856, 235] on img "edit" at bounding box center [853, 234] width 13 height 13
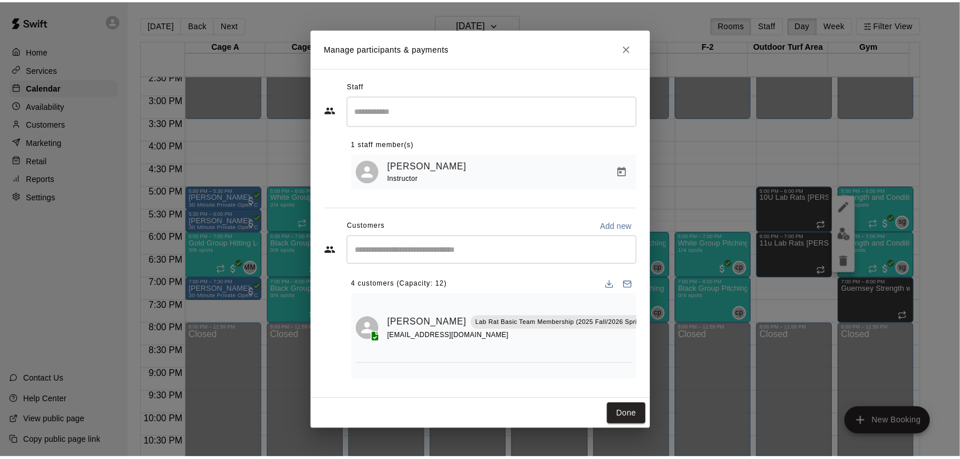
scroll to position [0, 2]
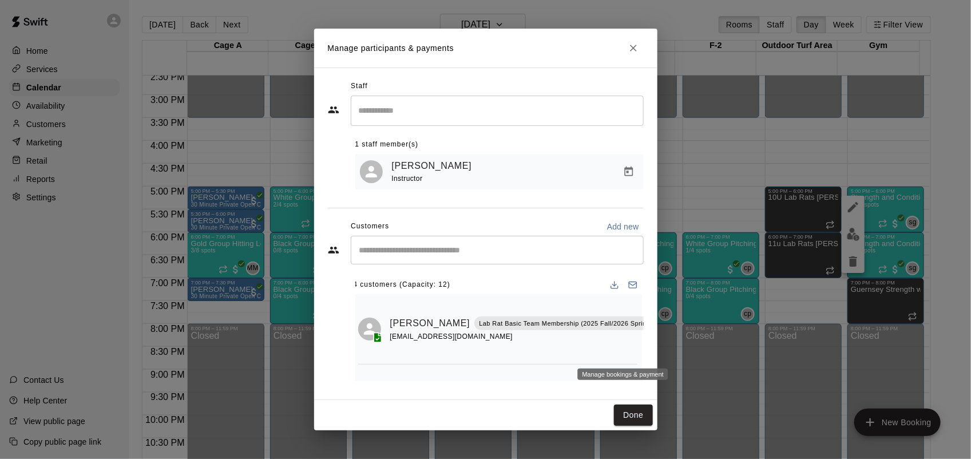
click at [663, 350] on icon "Manage bookings & payment" at bounding box center [667, 349] width 9 height 10
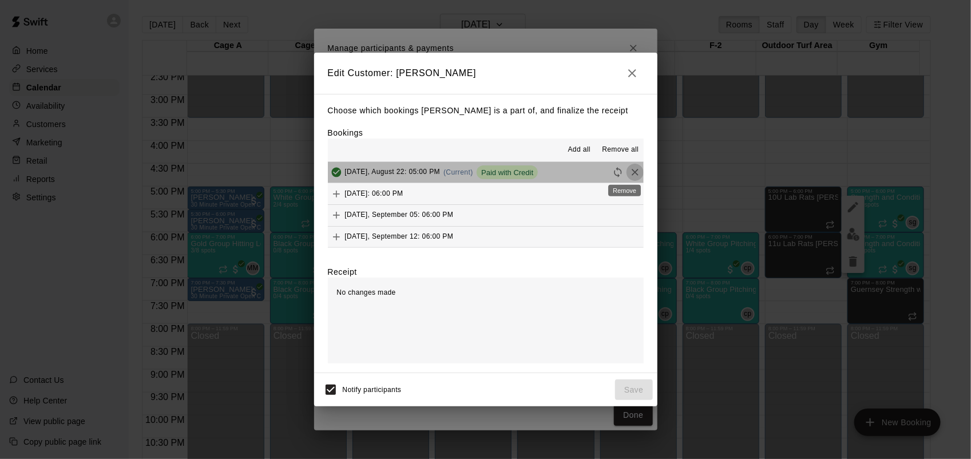
click at [630, 175] on icon "Remove" at bounding box center [635, 172] width 11 height 11
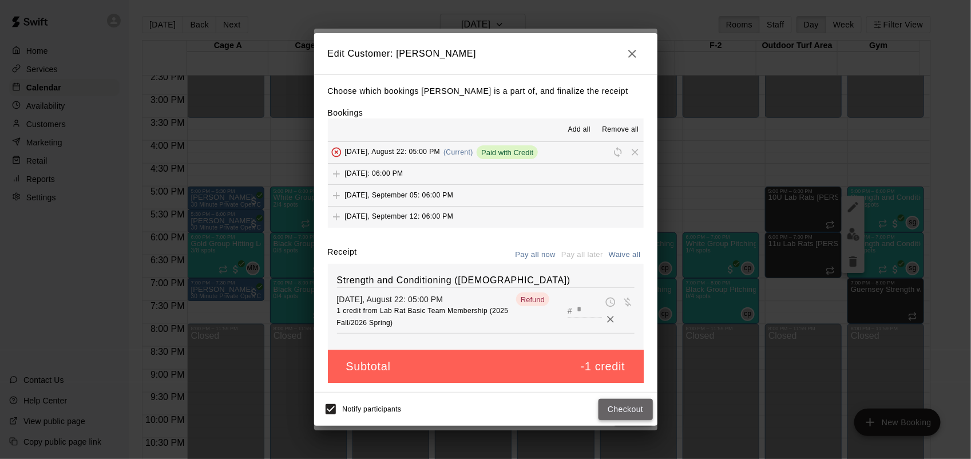
click at [620, 408] on button "Checkout" at bounding box center [626, 409] width 54 height 21
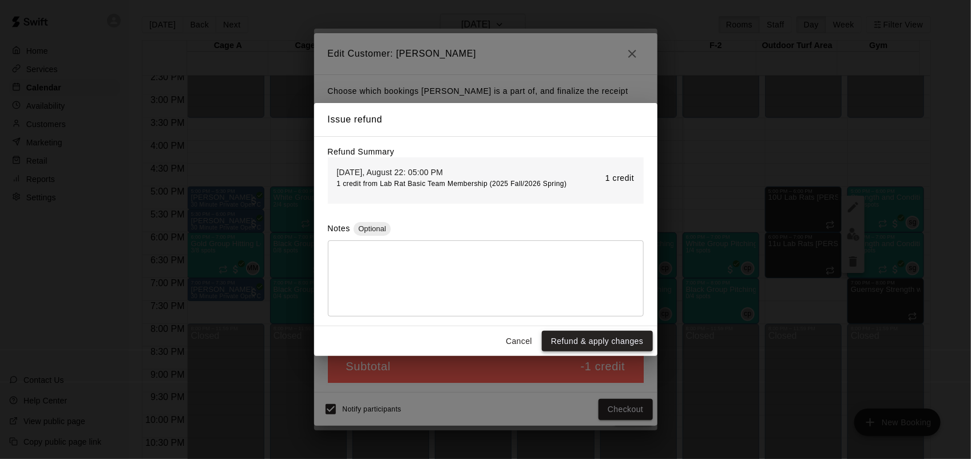
click at [591, 344] on button "Refund & apply changes" at bounding box center [597, 341] width 110 height 21
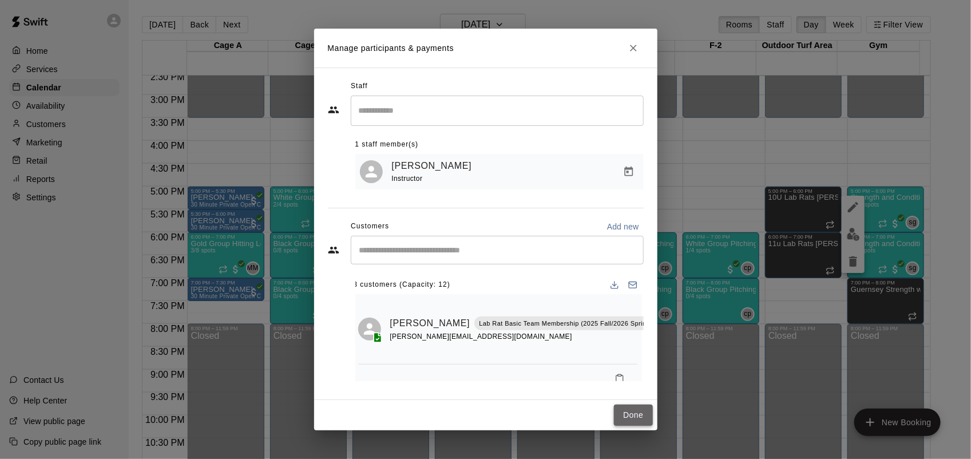
click at [642, 414] on button "Done" at bounding box center [633, 415] width 38 height 21
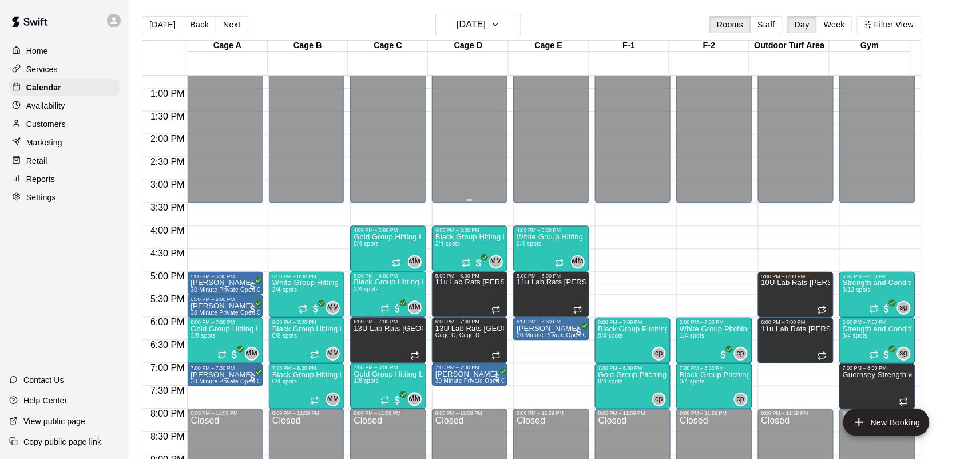
scroll to position [453, 0]
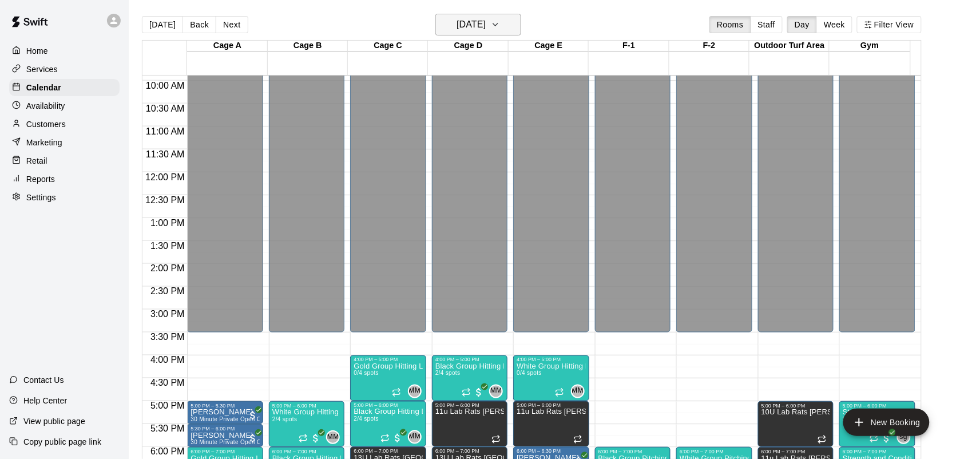
click at [468, 30] on h6 "Friday Aug 22" at bounding box center [471, 25] width 29 height 16
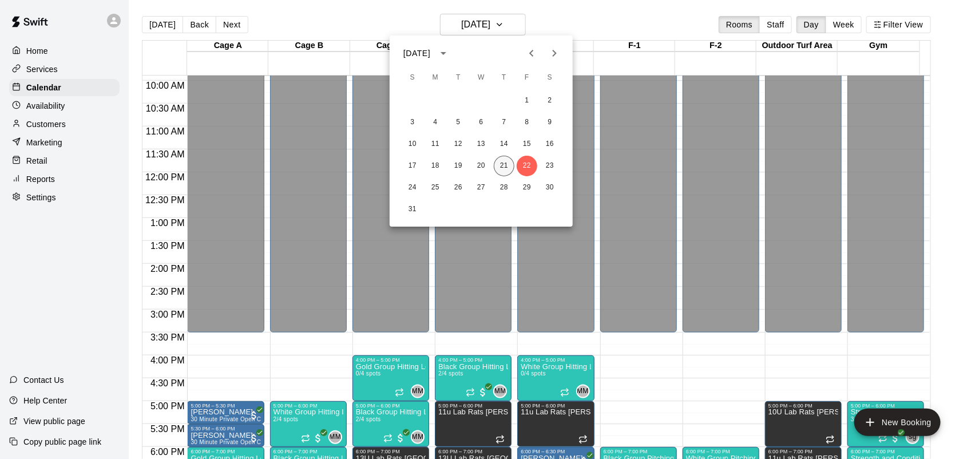
click at [505, 172] on button "21" at bounding box center [504, 166] width 21 height 21
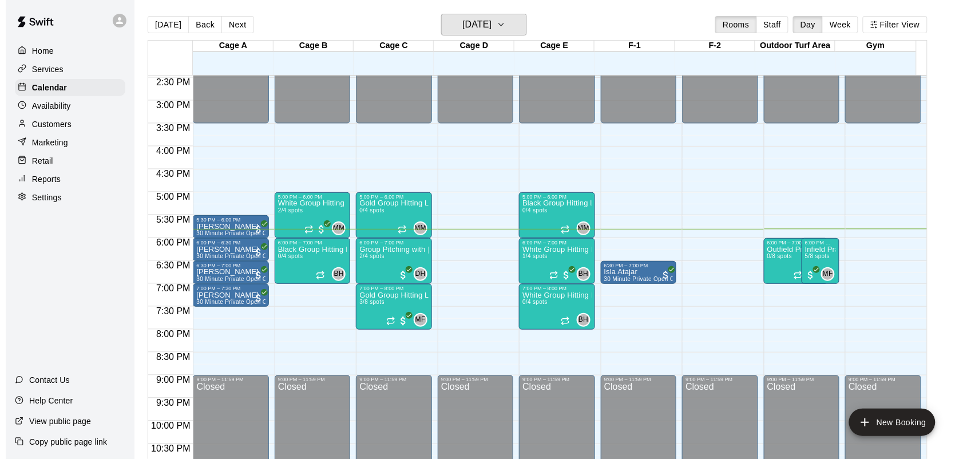
scroll to position [668, 0]
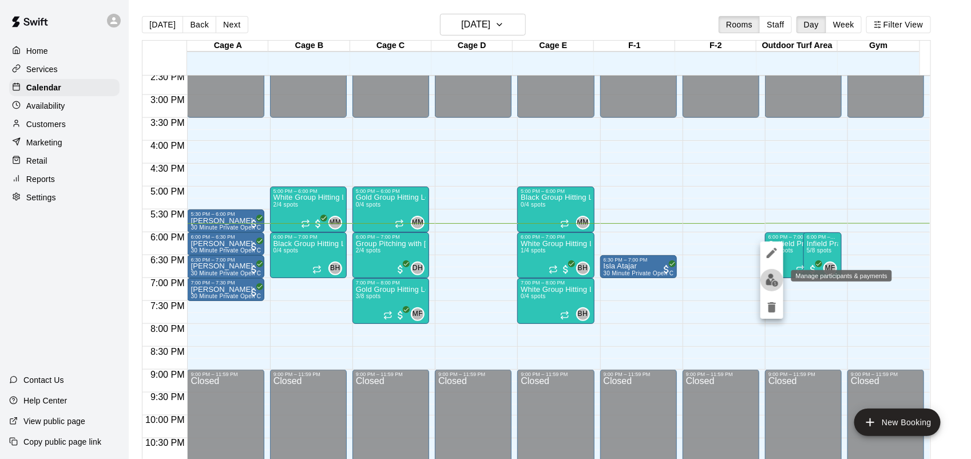
click at [767, 278] on img "edit" at bounding box center [772, 280] width 13 height 13
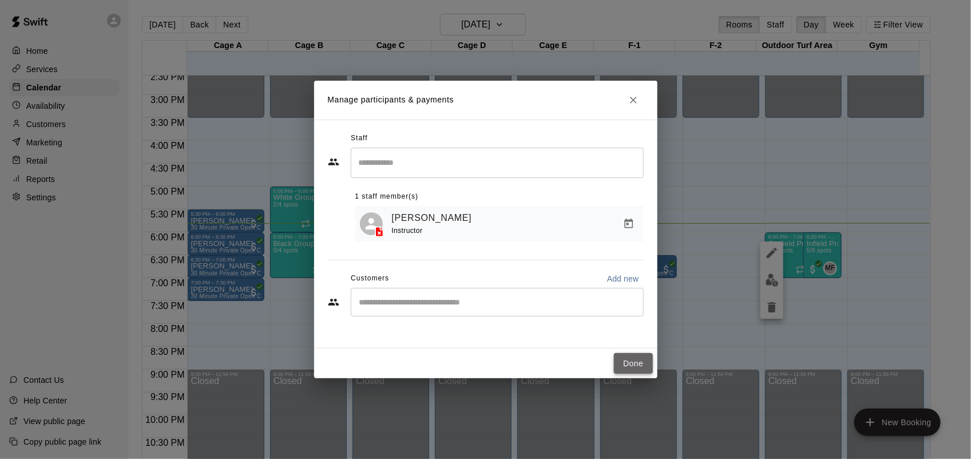
drag, startPoint x: 636, startPoint y: 363, endPoint x: 644, endPoint y: 358, distance: 9.5
click at [636, 363] on button "Done" at bounding box center [633, 363] width 38 height 21
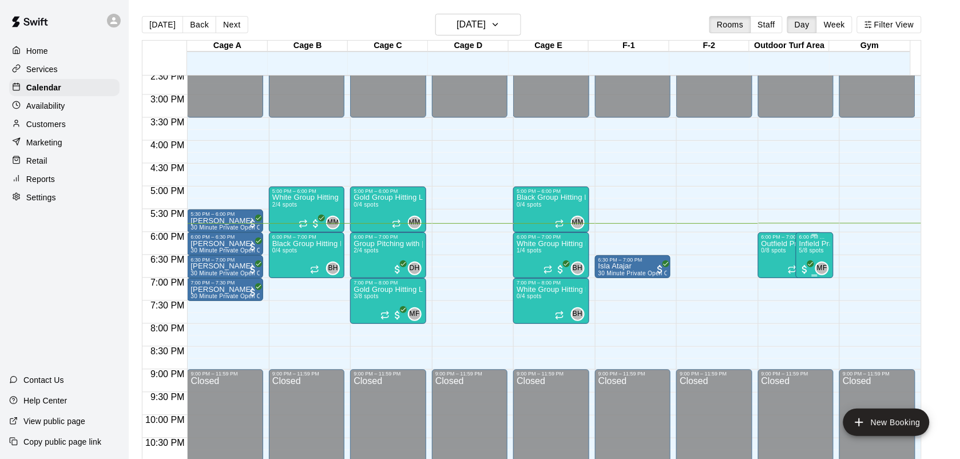
click at [806, 254] on span "5/8 spots" at bounding box center [812, 250] width 25 height 6
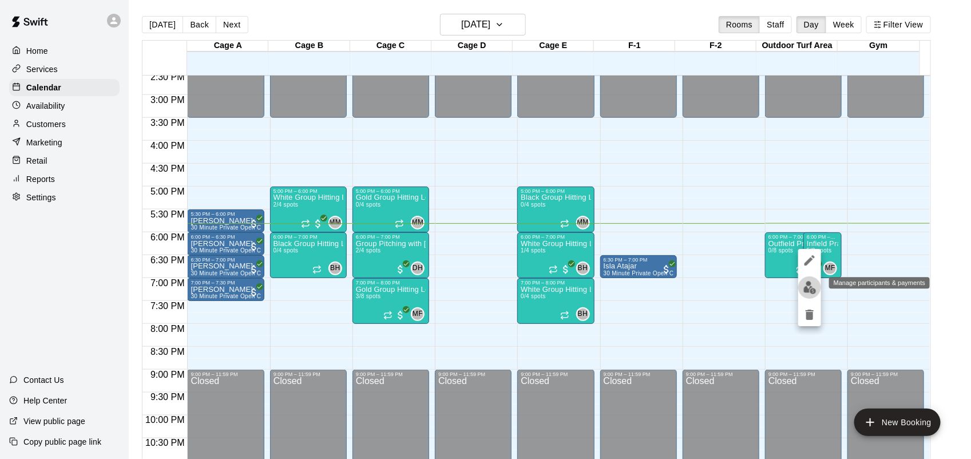
click at [808, 287] on img "edit" at bounding box center [810, 287] width 13 height 13
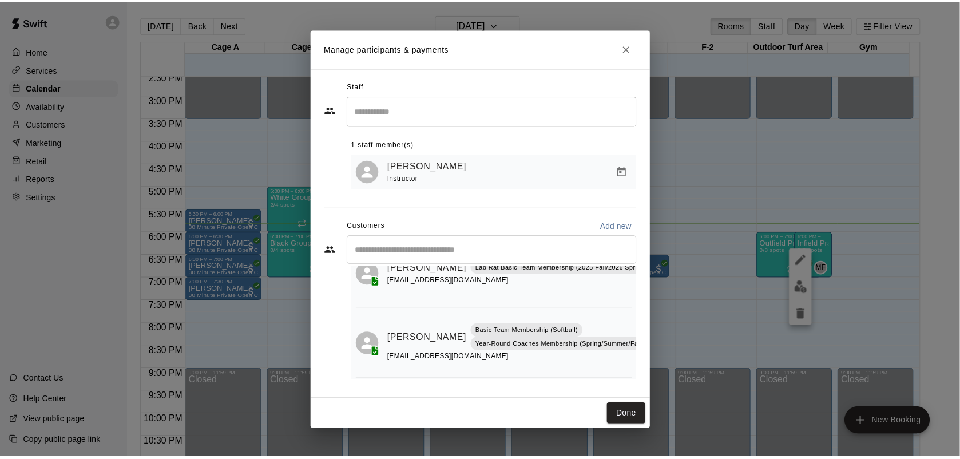
scroll to position [216, 0]
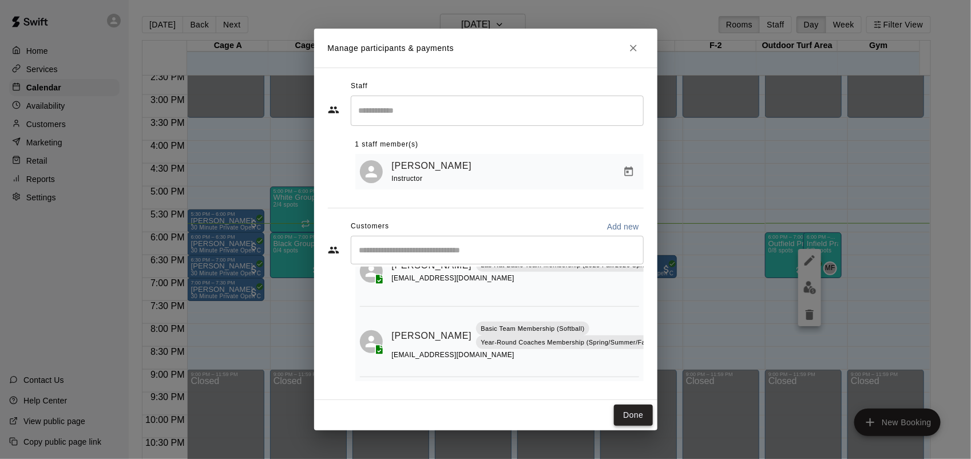
click at [640, 413] on button "Done" at bounding box center [633, 415] width 38 height 21
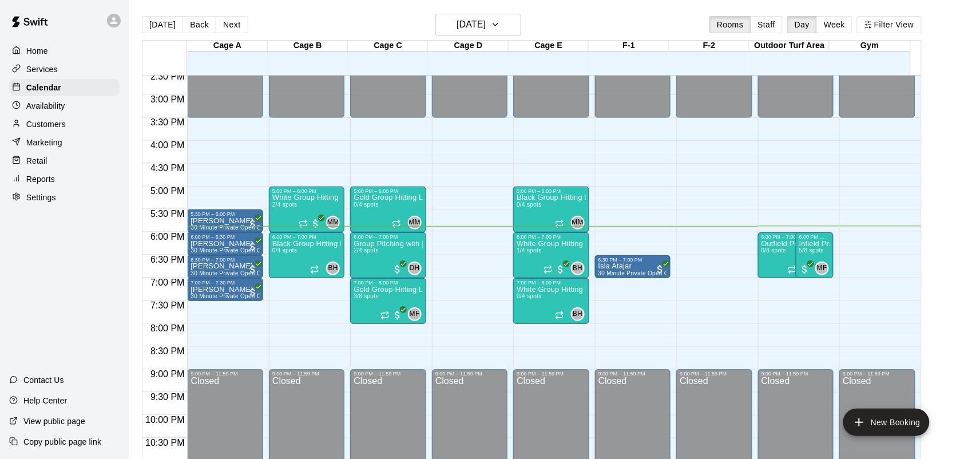
click at [46, 69] on p "Services" at bounding box center [41, 69] width 31 height 11
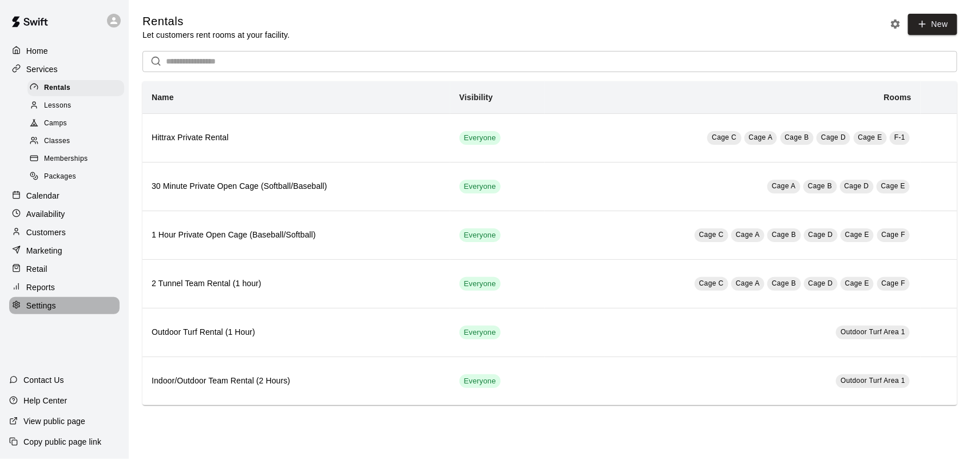
click at [35, 311] on p "Settings" at bounding box center [41, 305] width 30 height 11
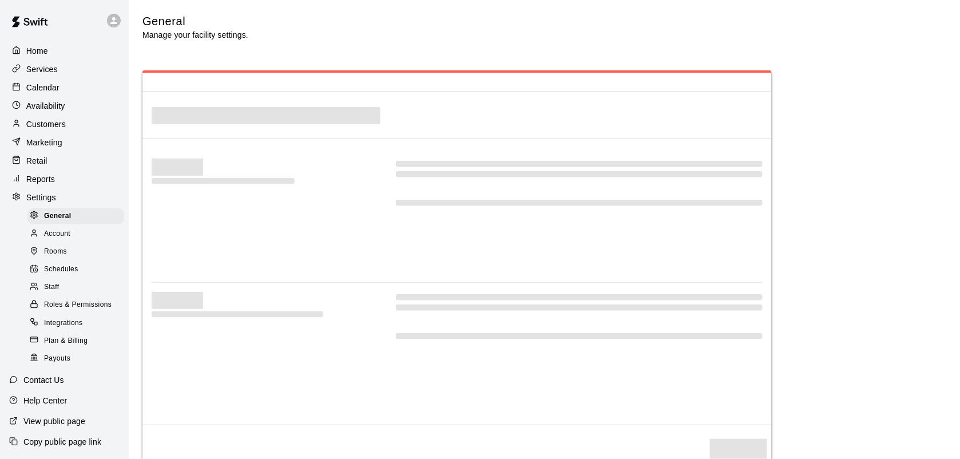
select select "**"
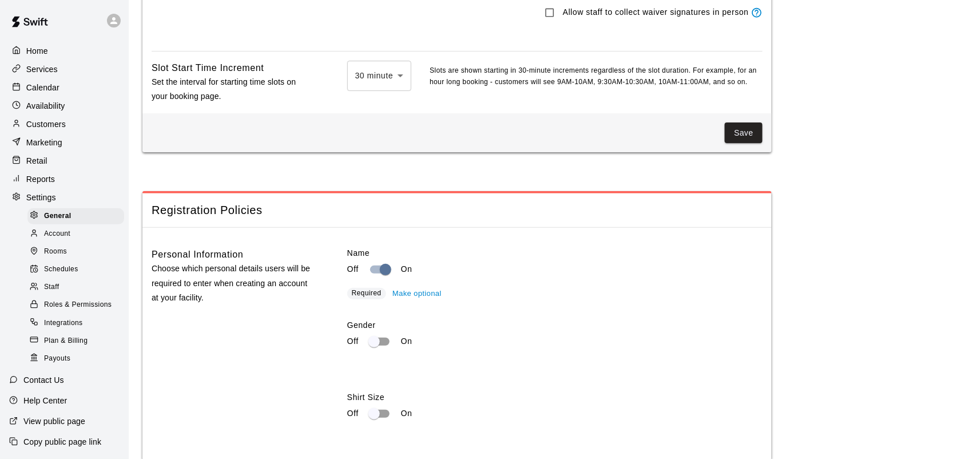
scroll to position [1019, 0]
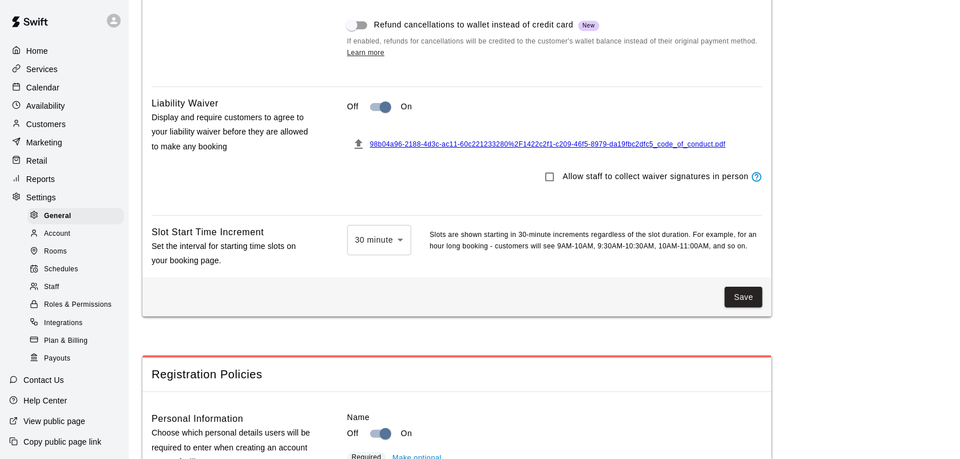
click at [456, 148] on span "98b04a96-2188-4d3c-ac11-60c221233280%2F1422c2f1-c209-46f5-8979-da19fbc2dfc5_cod…" at bounding box center [548, 144] width 356 height 8
click at [358, 149] on icon "File must be a PDF with max upload size of 2MB" at bounding box center [359, 144] width 8 height 10
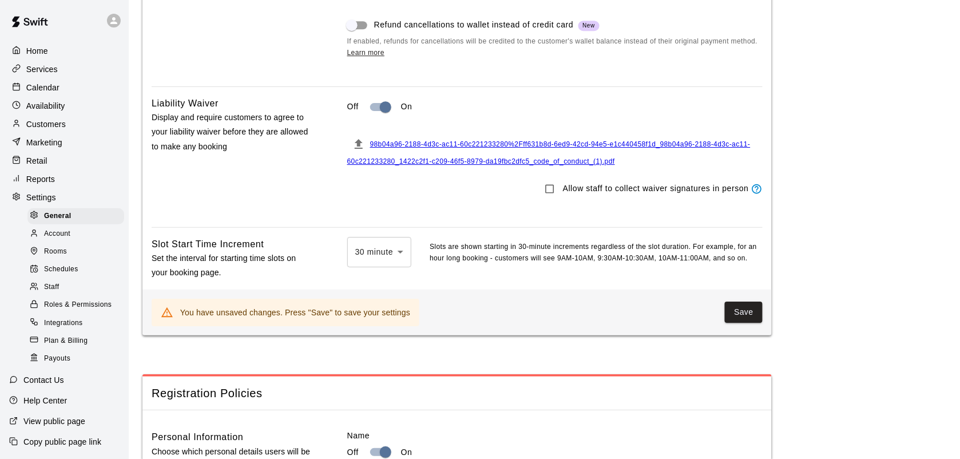
click at [453, 165] on span "98b04a96-2188-4d3c-ac11-60c221233280%2Fff631b8d-6ed9-42cd-94e5-e1c440458f1d_98b…" at bounding box center [549, 152] width 404 height 25
click at [753, 323] on button "Save" at bounding box center [744, 312] width 38 height 21
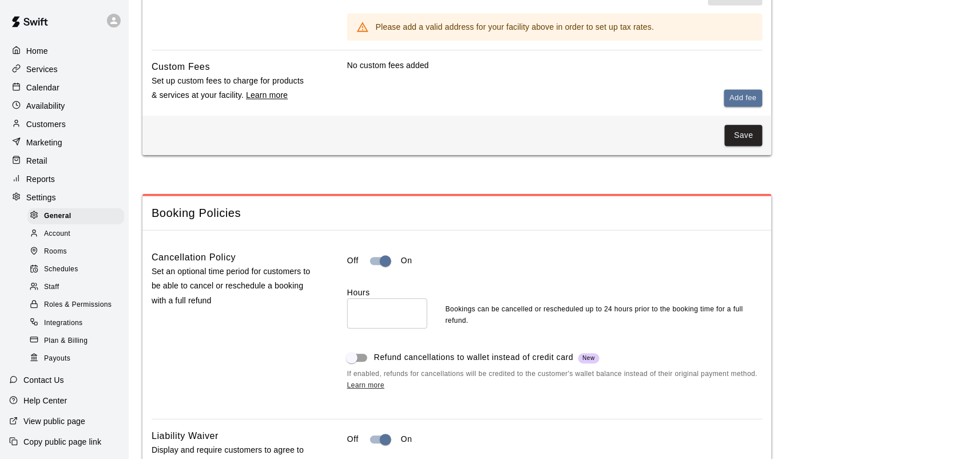
scroll to position [662, 0]
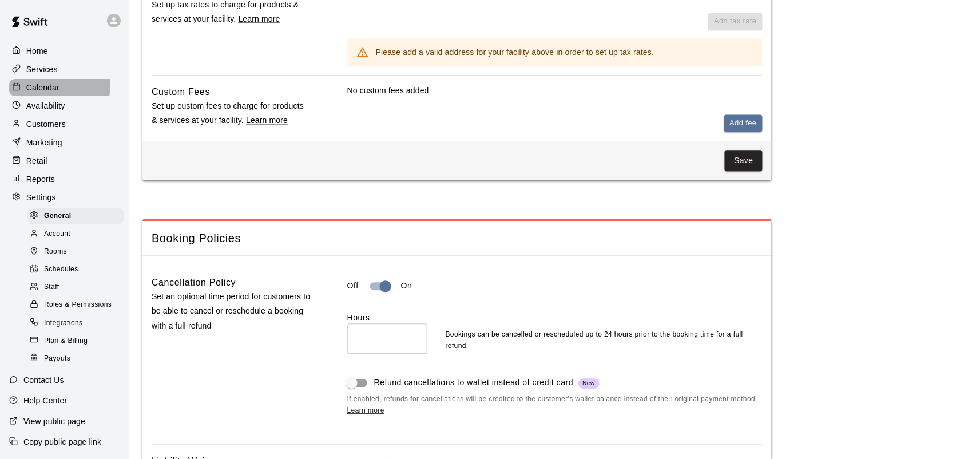
click at [52, 86] on p "Calendar" at bounding box center [42, 87] width 33 height 11
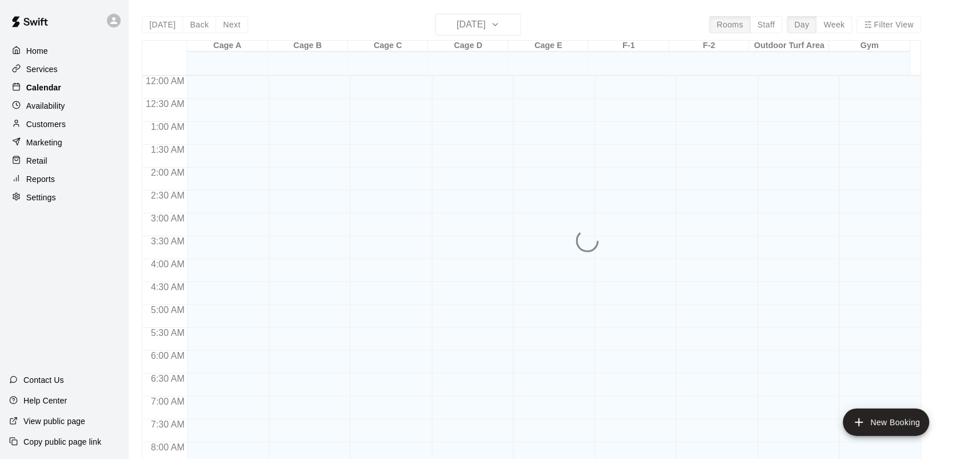
scroll to position [668, 0]
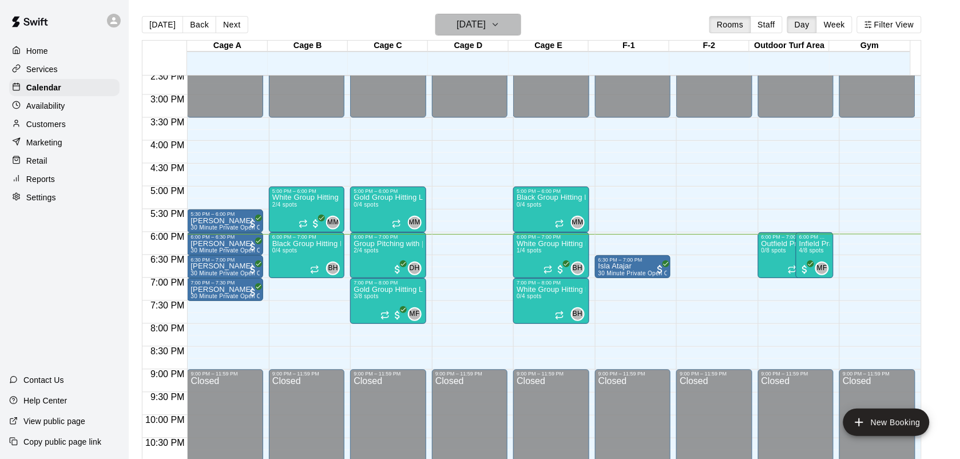
click at [486, 25] on h6 "[DATE]" at bounding box center [471, 25] width 29 height 16
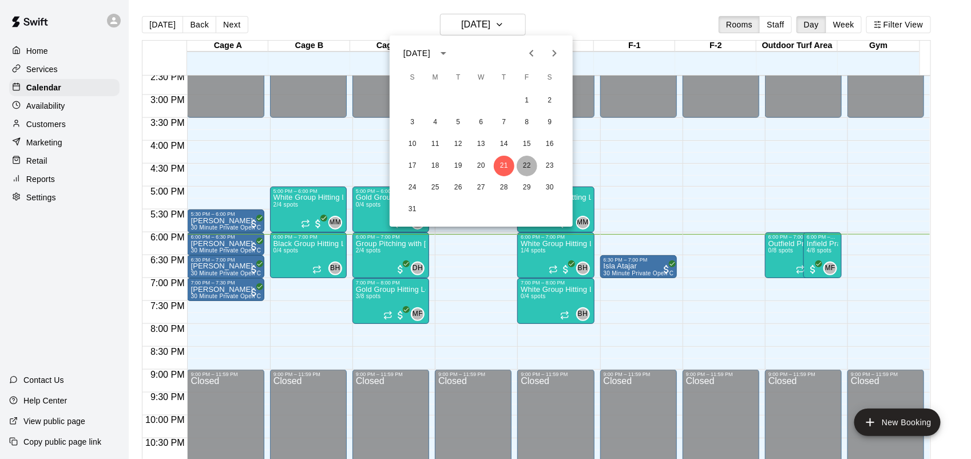
click at [531, 161] on button "22" at bounding box center [527, 166] width 21 height 21
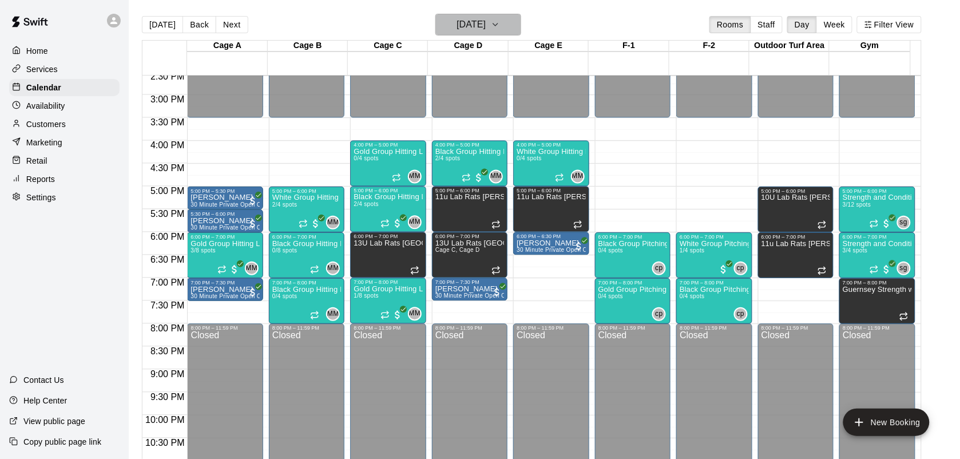
click at [486, 21] on h6 "Friday Aug 22" at bounding box center [471, 25] width 29 height 16
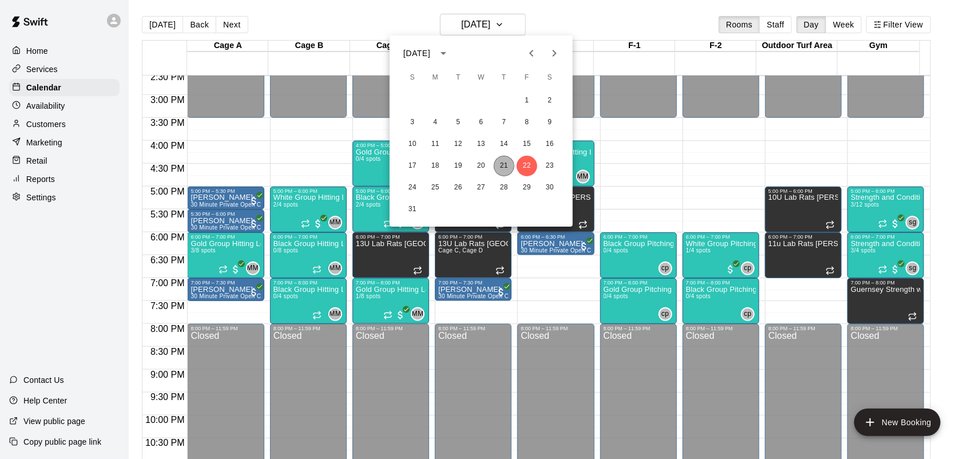
click at [507, 161] on button "21" at bounding box center [504, 166] width 21 height 21
